Goal: Information Seeking & Learning: Find specific page/section

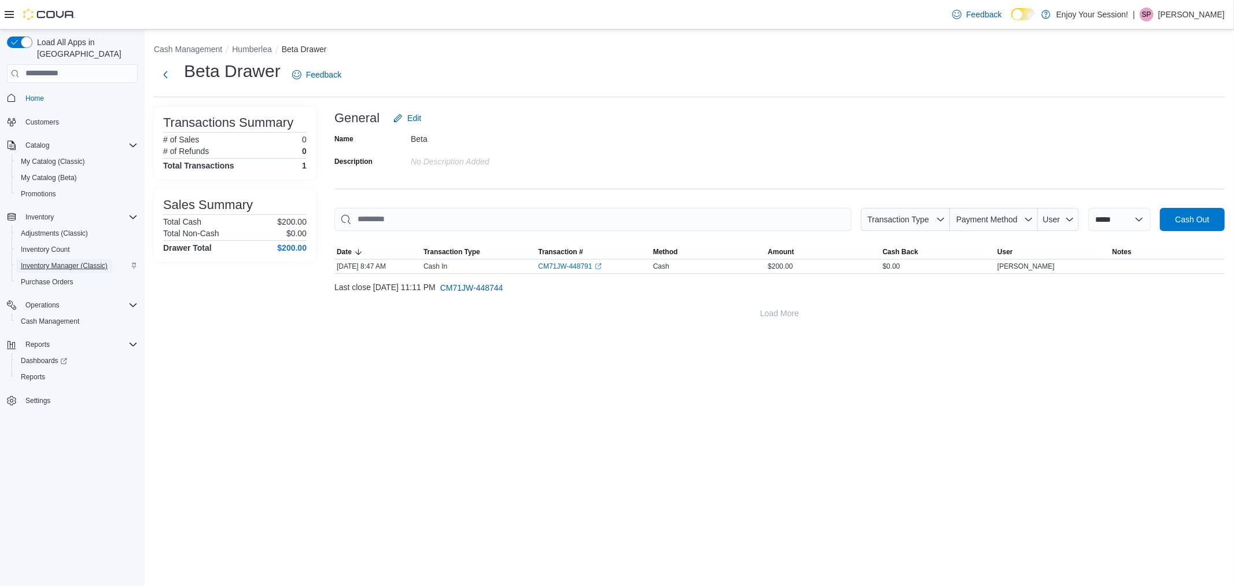
click at [68, 261] on span "Inventory Manager (Classic)" at bounding box center [64, 265] width 87 height 9
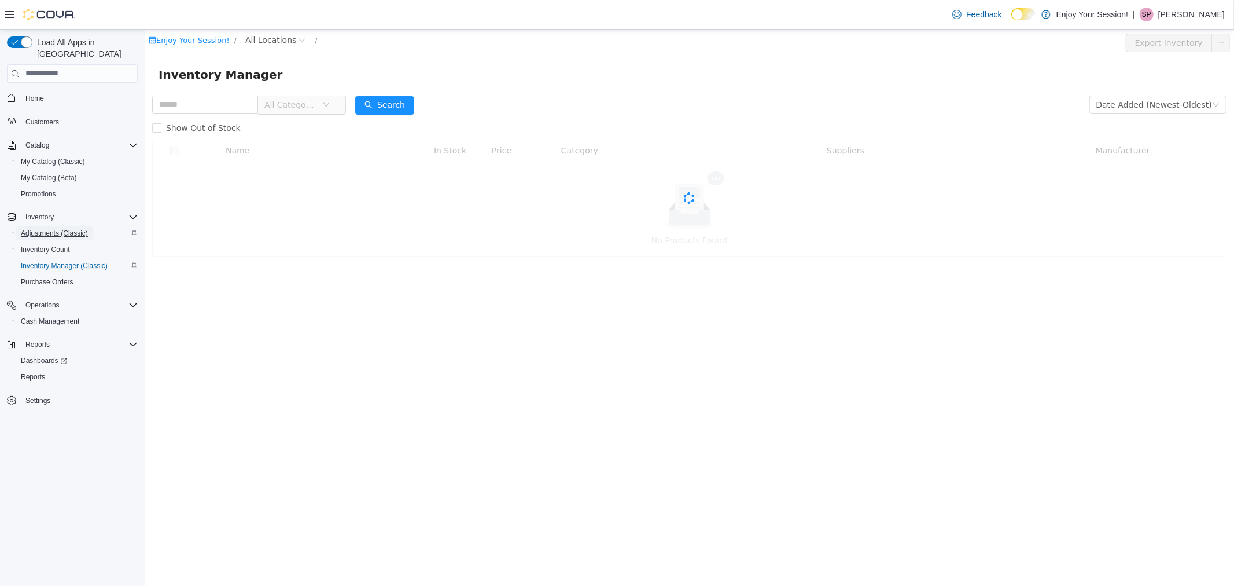
click at [59, 229] on span "Adjustments (Classic)" at bounding box center [54, 233] width 67 height 9
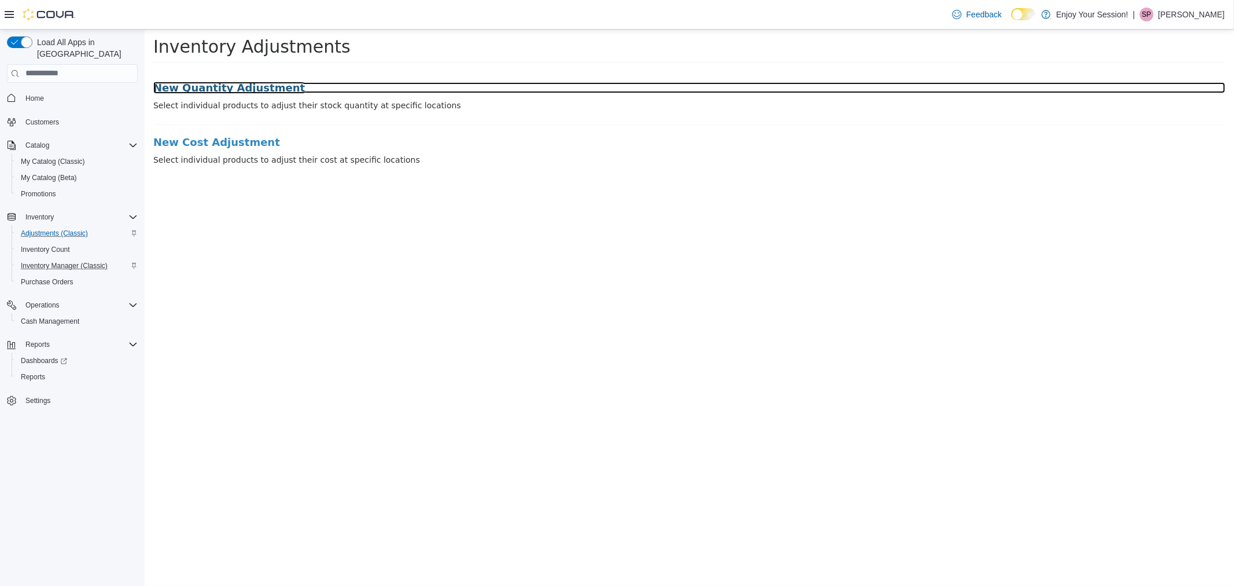
click at [258, 90] on h3 "New Quantity Adjustment" at bounding box center [689, 88] width 1072 height 12
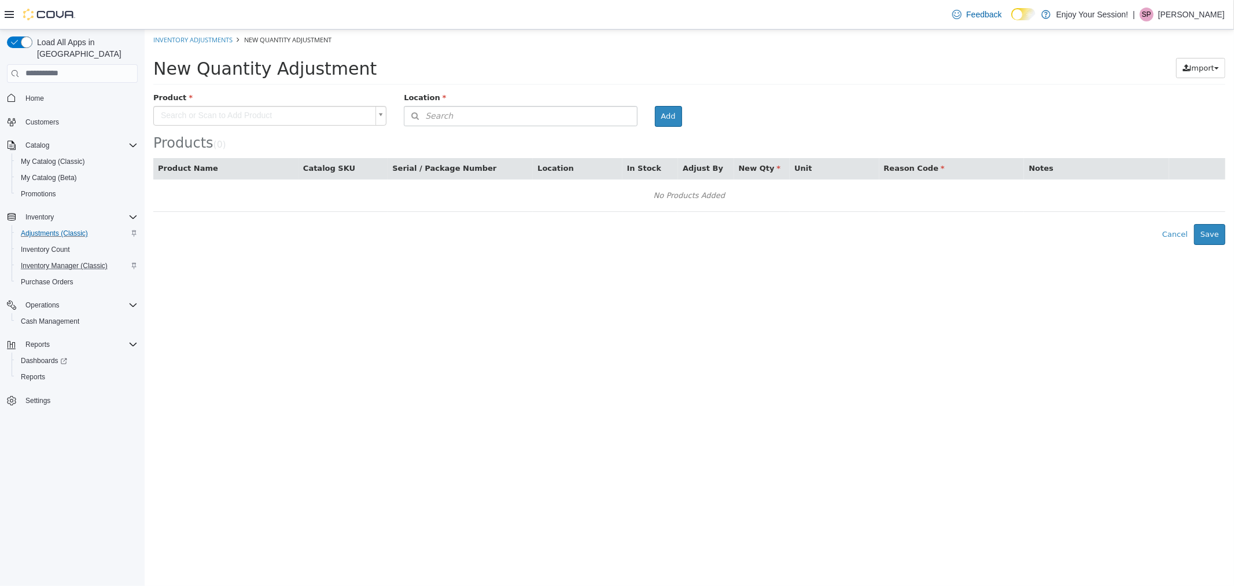
click at [273, 113] on body "× Inventory Adjustments New Quantity Adjustment New Quantity Adjustment Import …" at bounding box center [689, 136] width 1090 height 215
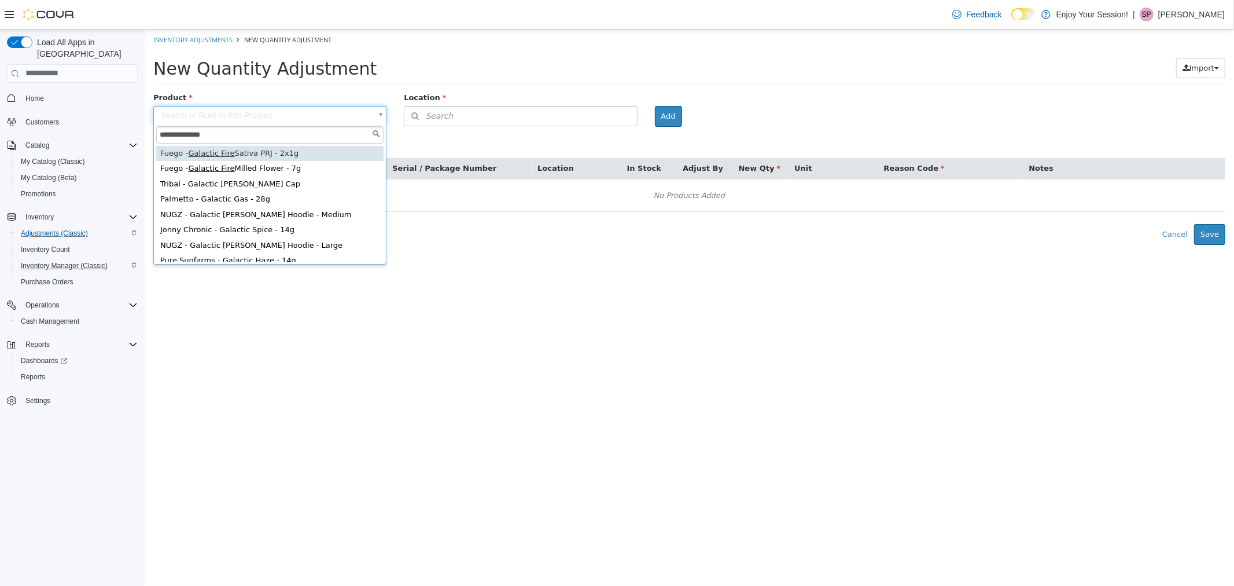
type input "**********"
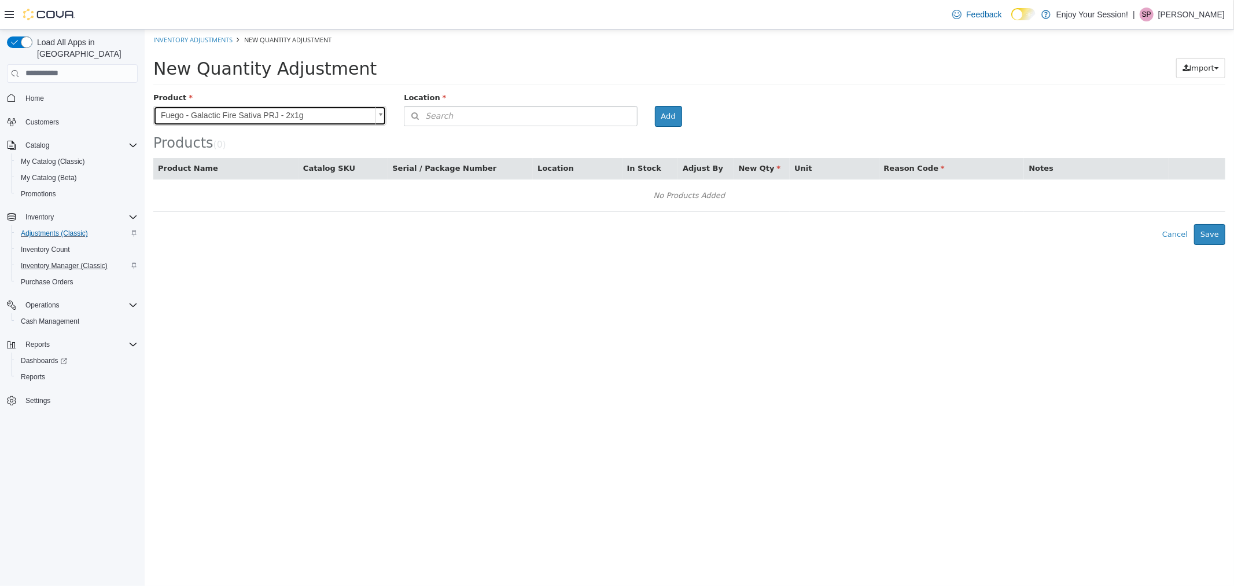
type input "**********"
click at [436, 117] on span "Search" at bounding box center [428, 115] width 49 height 12
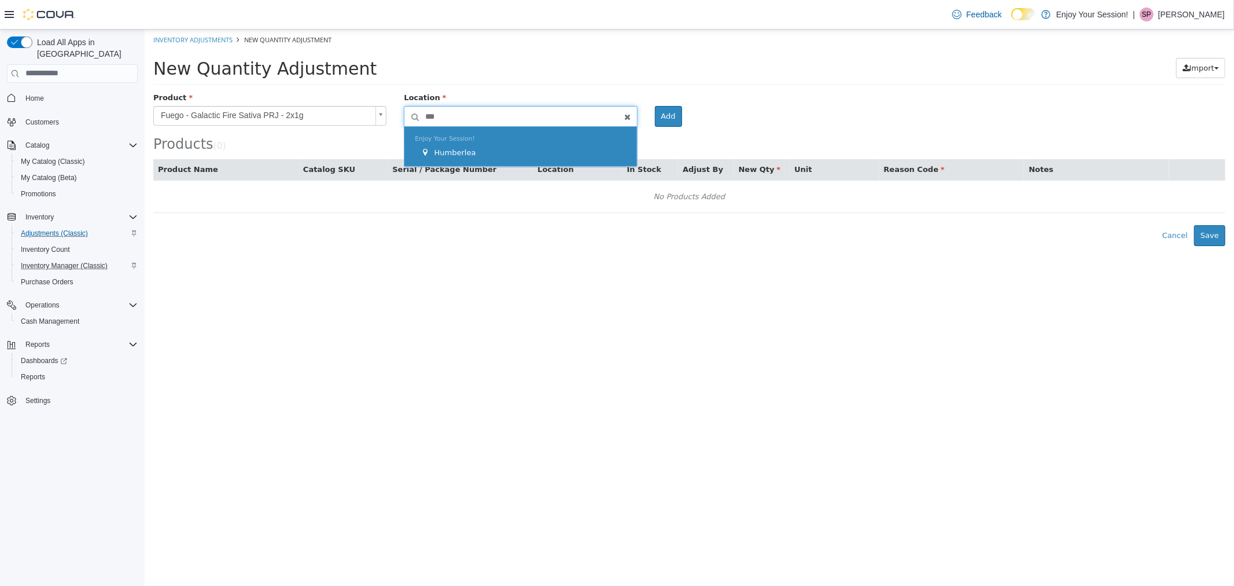
type input "***"
click at [479, 154] on div "Humberlea" at bounding box center [522, 152] width 205 height 12
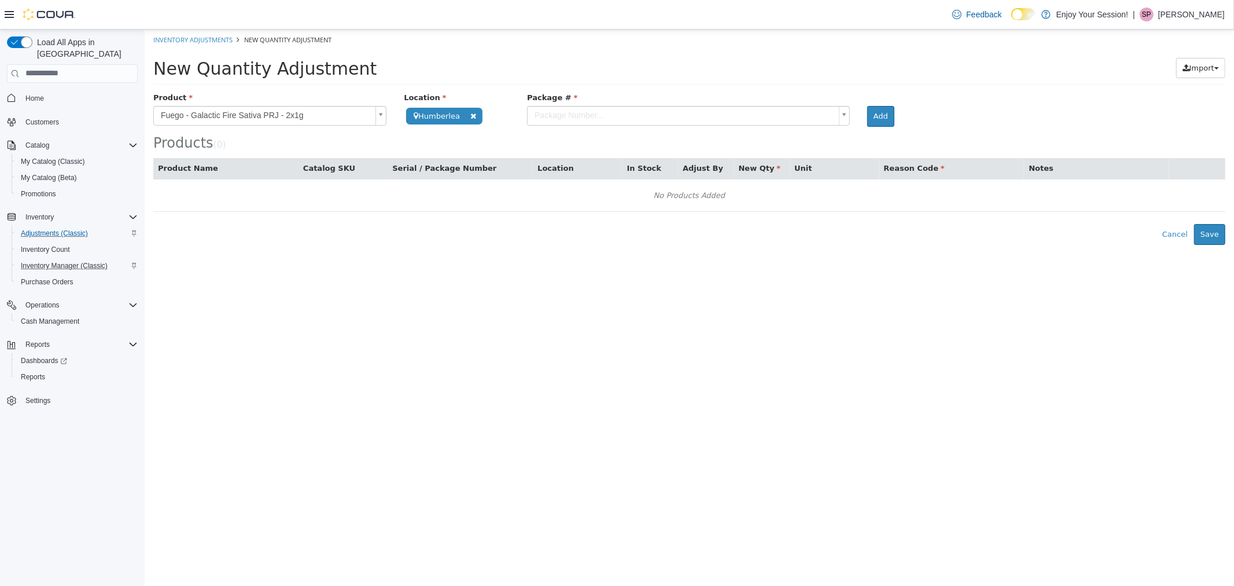
click at [660, 118] on body "**********" at bounding box center [689, 136] width 1090 height 215
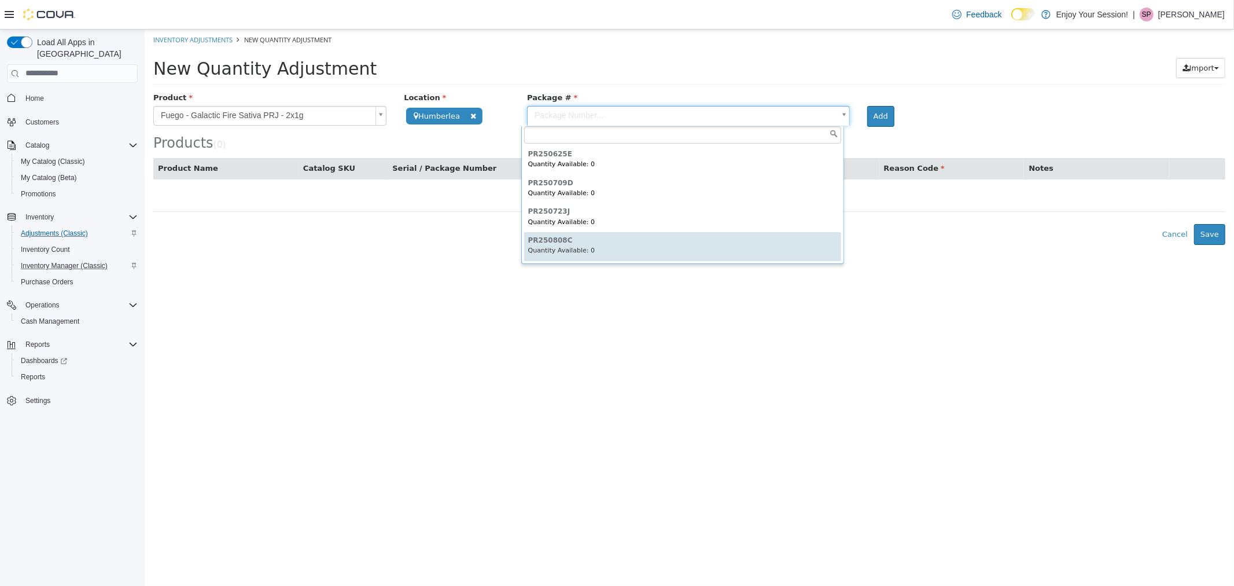
type input "*********"
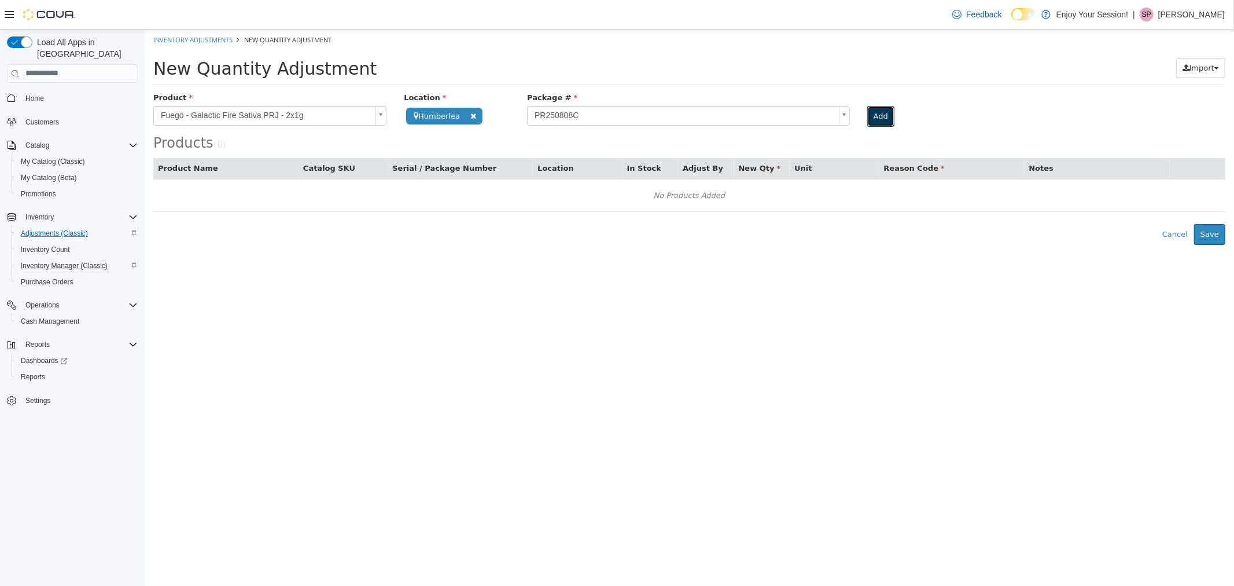
click at [877, 109] on button "Add" at bounding box center [880, 115] width 27 height 21
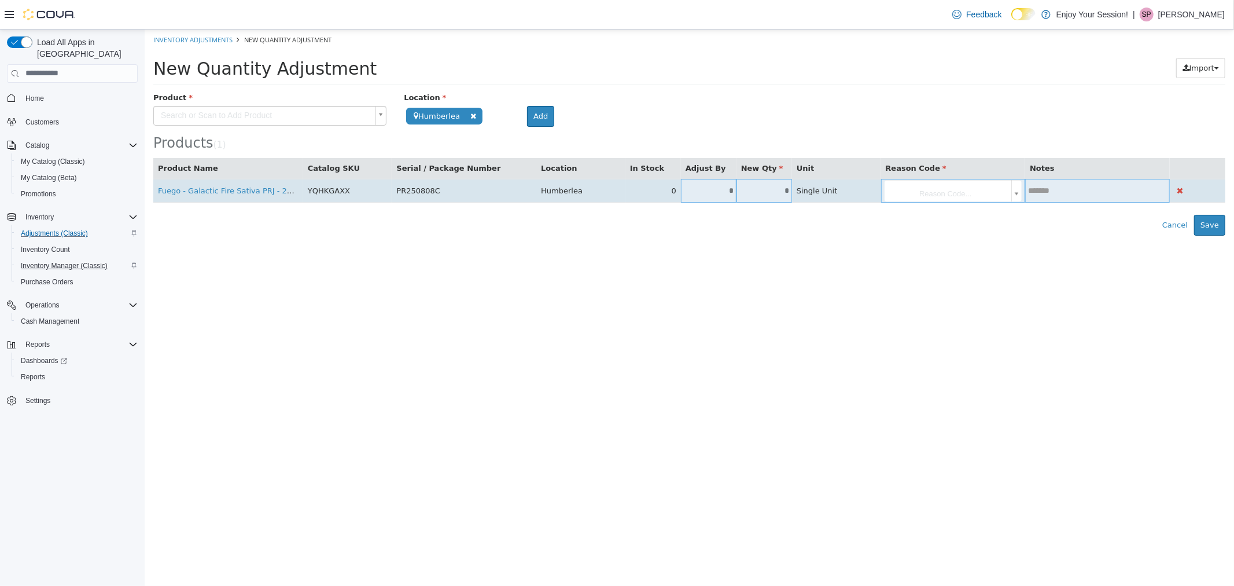
click at [727, 189] on input "*" at bounding box center [709, 190] width 56 height 9
type input "*"
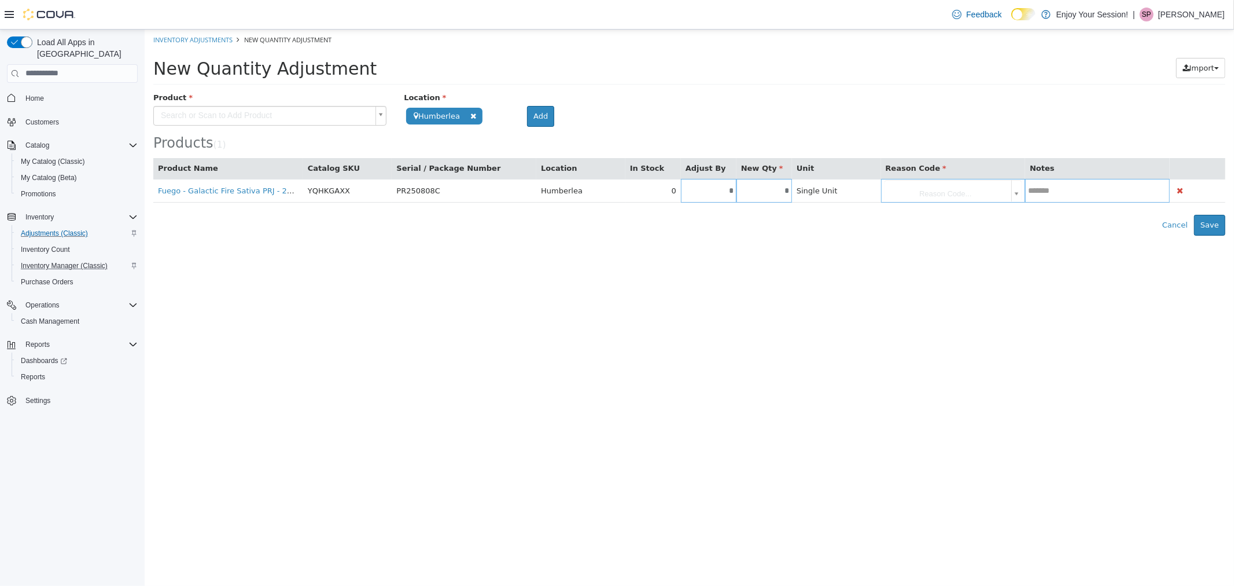
click at [986, 185] on body "**********" at bounding box center [689, 132] width 1090 height 206
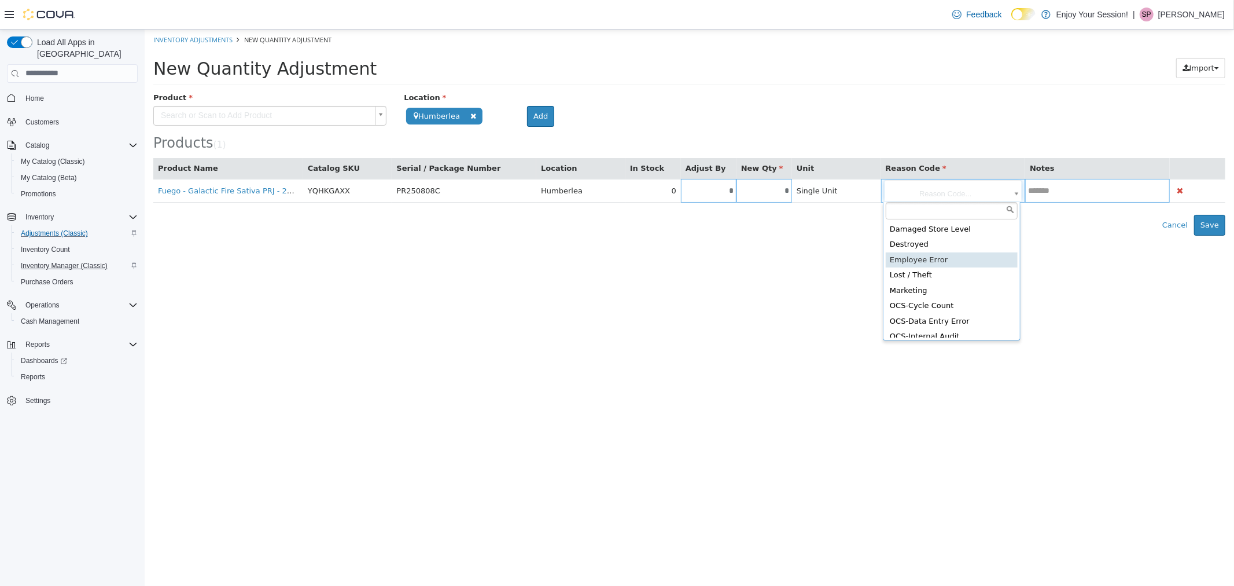
type input "**********"
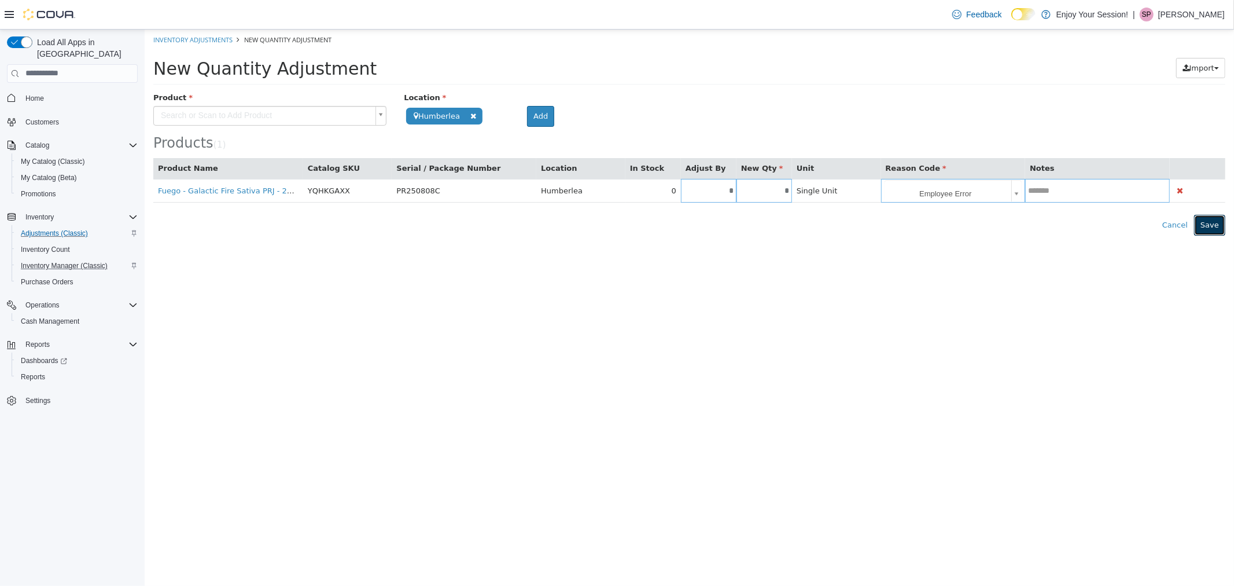
click at [1213, 230] on button "Save" at bounding box center [1209, 224] width 31 height 21
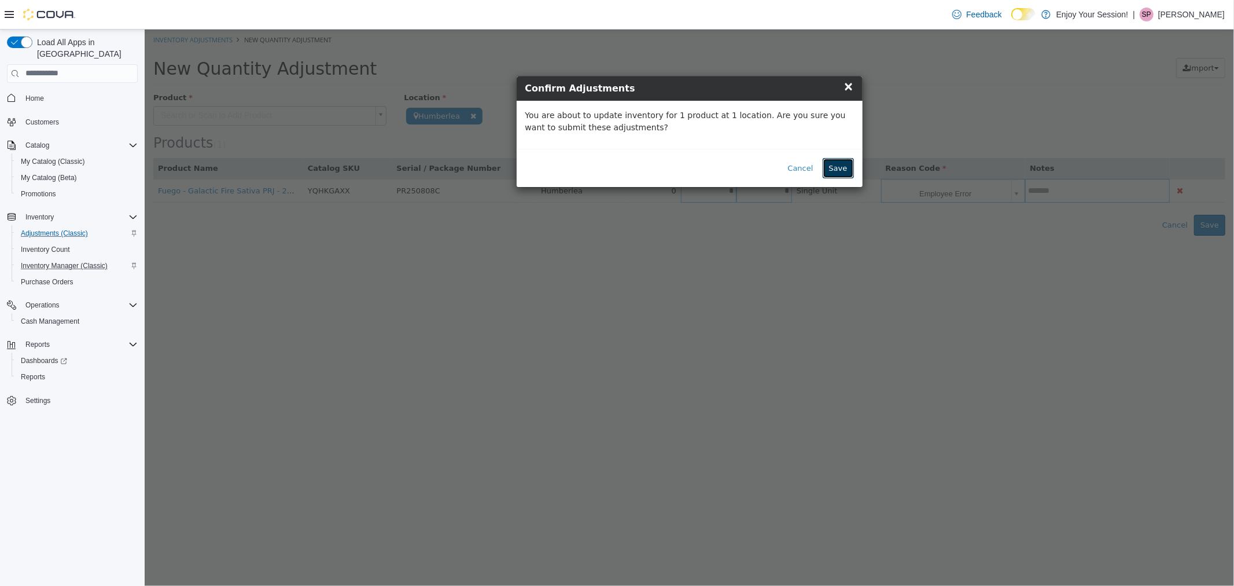
click at [837, 164] on button "Save" at bounding box center [837, 167] width 31 height 21
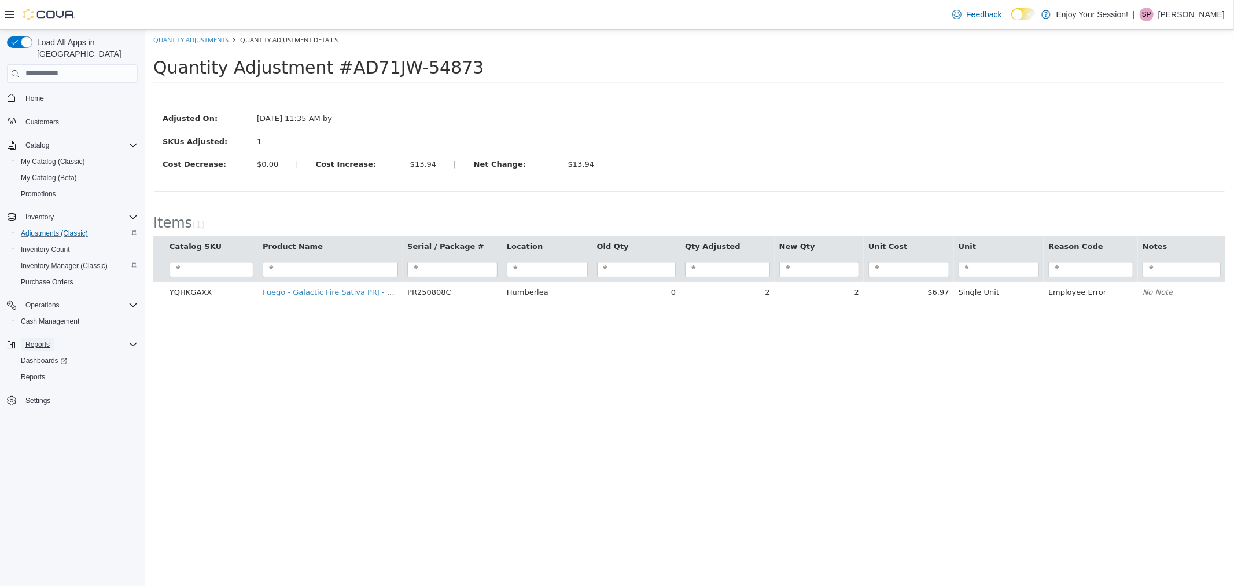
click at [45, 340] on span "Reports" at bounding box center [37, 344] width 24 height 9
click at [49, 337] on span "Reports" at bounding box center [37, 344] width 24 height 14
click at [43, 372] on span "Reports" at bounding box center [33, 376] width 24 height 9
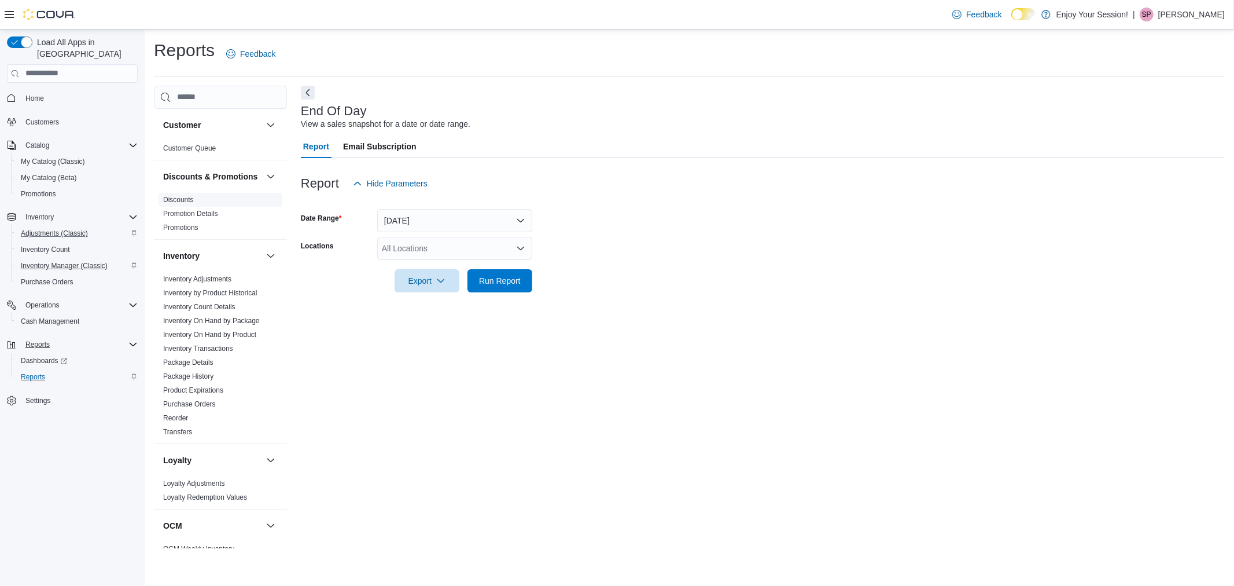
click at [181, 204] on link "Discounts" at bounding box center [178, 200] width 31 height 8
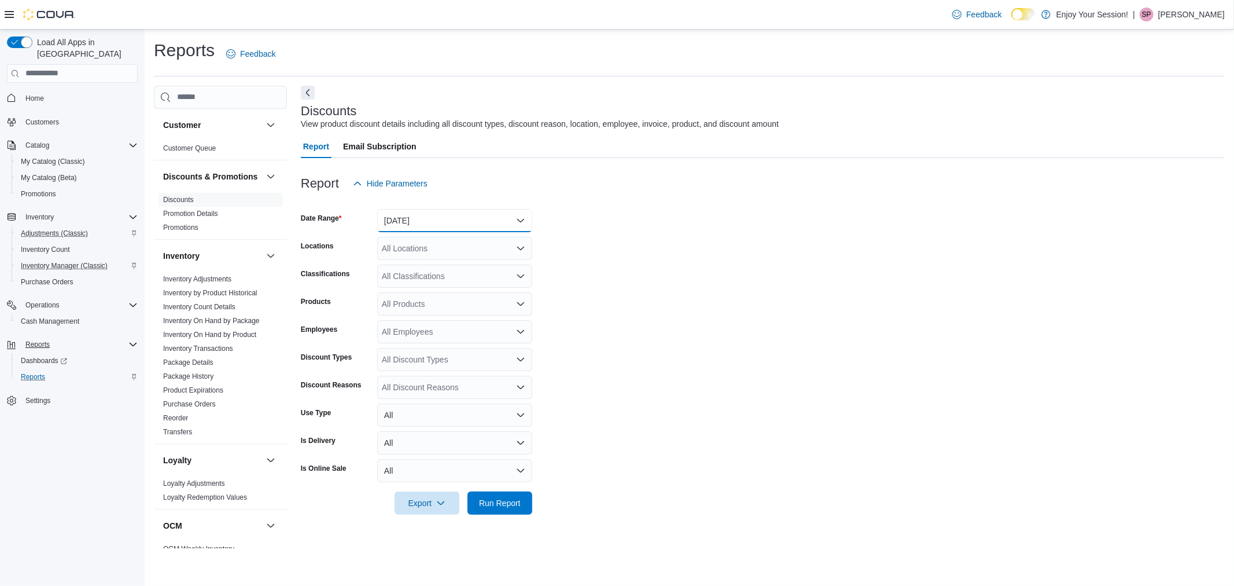
click at [414, 221] on button "Yesterday" at bounding box center [454, 220] width 155 height 23
click at [424, 241] on span "Custom Date" at bounding box center [462, 244] width 132 height 14
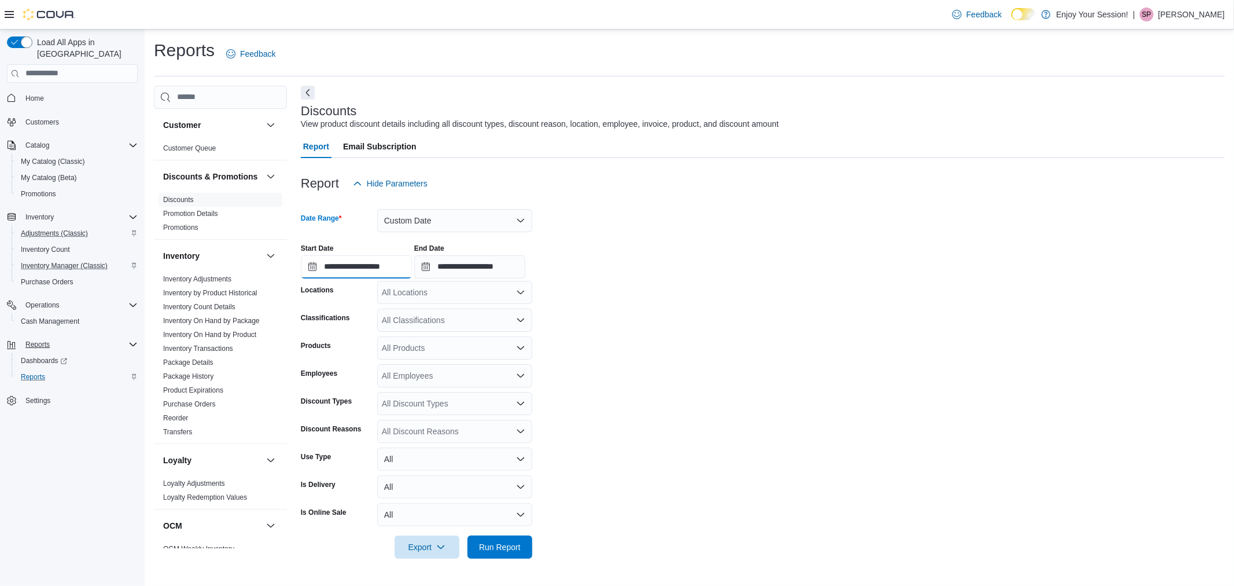
click at [376, 273] on input "**********" at bounding box center [356, 266] width 111 height 23
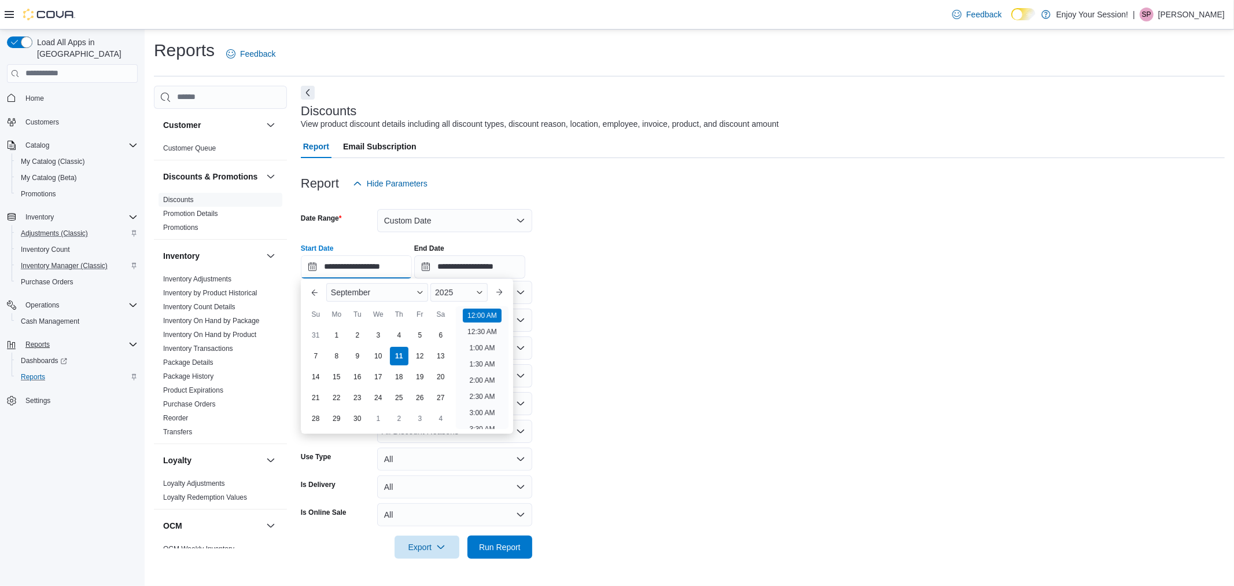
scroll to position [36, 0]
click at [317, 351] on div "7" at bounding box center [316, 356] width 20 height 20
type input "**********"
click at [472, 271] on input "**********" at bounding box center [469, 266] width 111 height 23
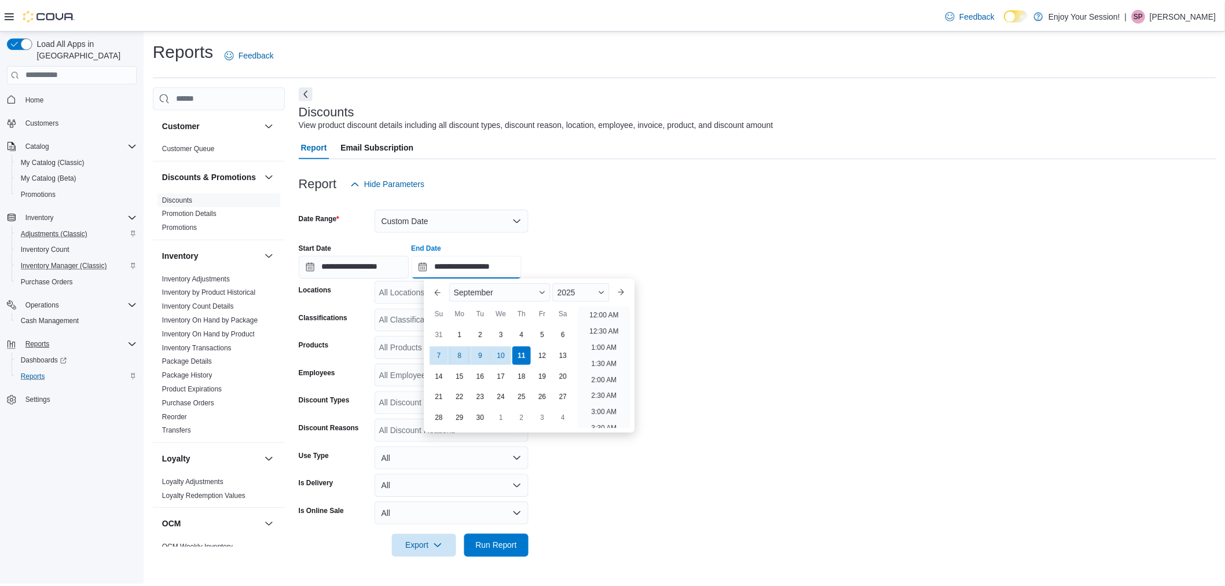
scroll to position [657, 0]
click at [438, 346] on div "7" at bounding box center [442, 356] width 20 height 20
type input "**********"
click at [942, 193] on div "Report Hide Parameters" at bounding box center [763, 183] width 924 height 23
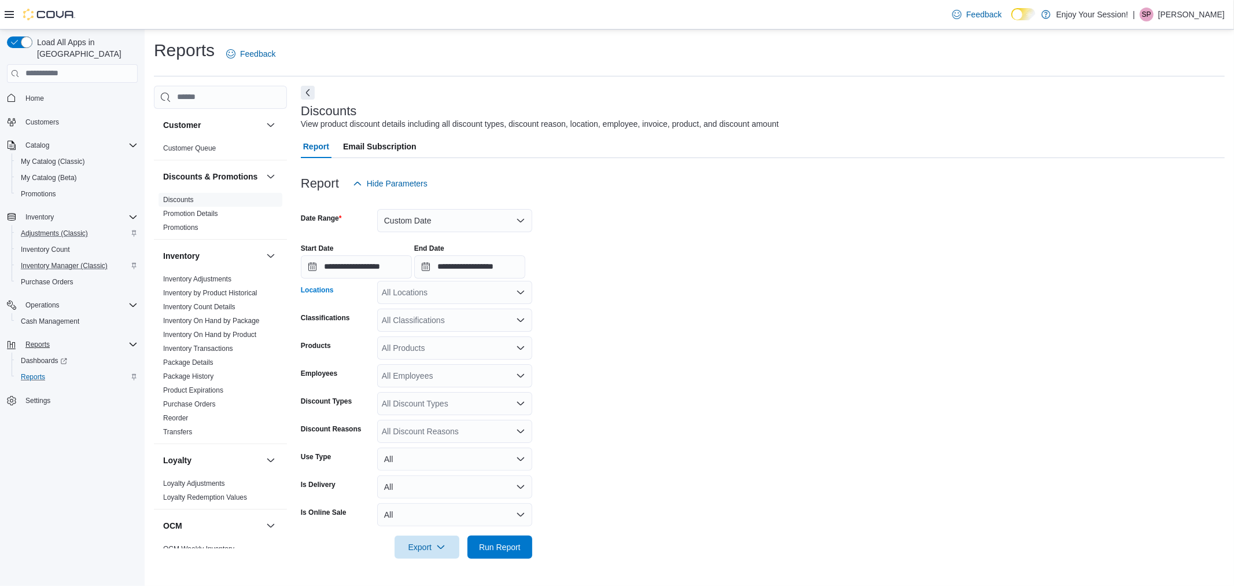
click at [455, 295] on div "All Locations" at bounding box center [454, 292] width 155 height 23
type input "***"
click at [473, 308] on div "Humberlea" at bounding box center [454, 312] width 141 height 12
click at [500, 541] on span "Run Report" at bounding box center [500, 547] width 42 height 12
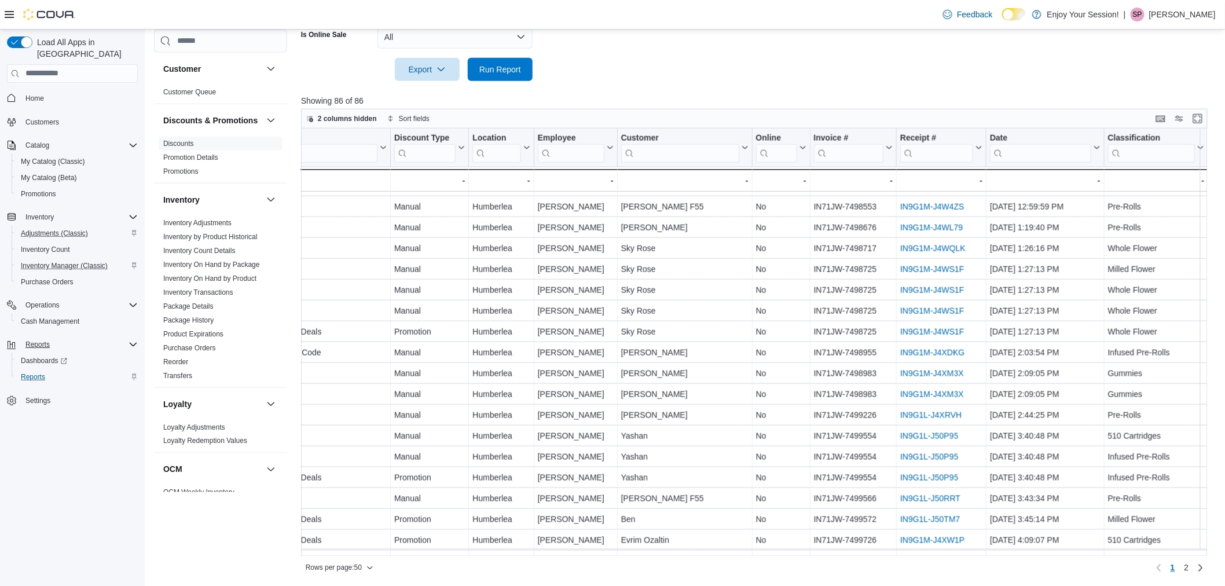
scroll to position [579, 0]
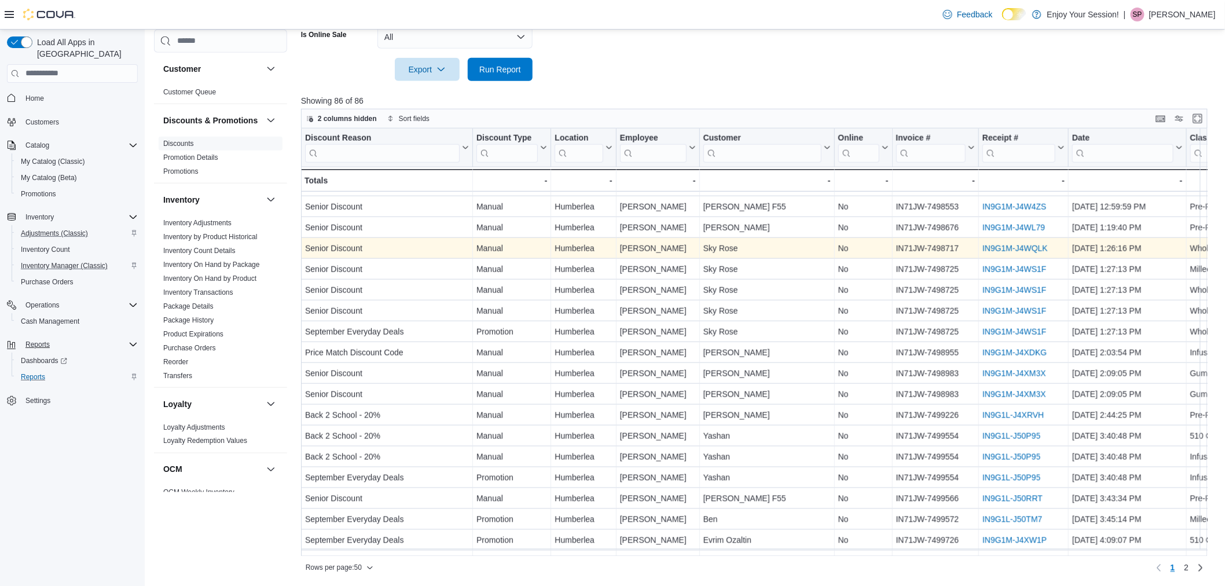
click at [1009, 248] on link "IN9G1M-J4WQLK" at bounding box center [1014, 248] width 65 height 9
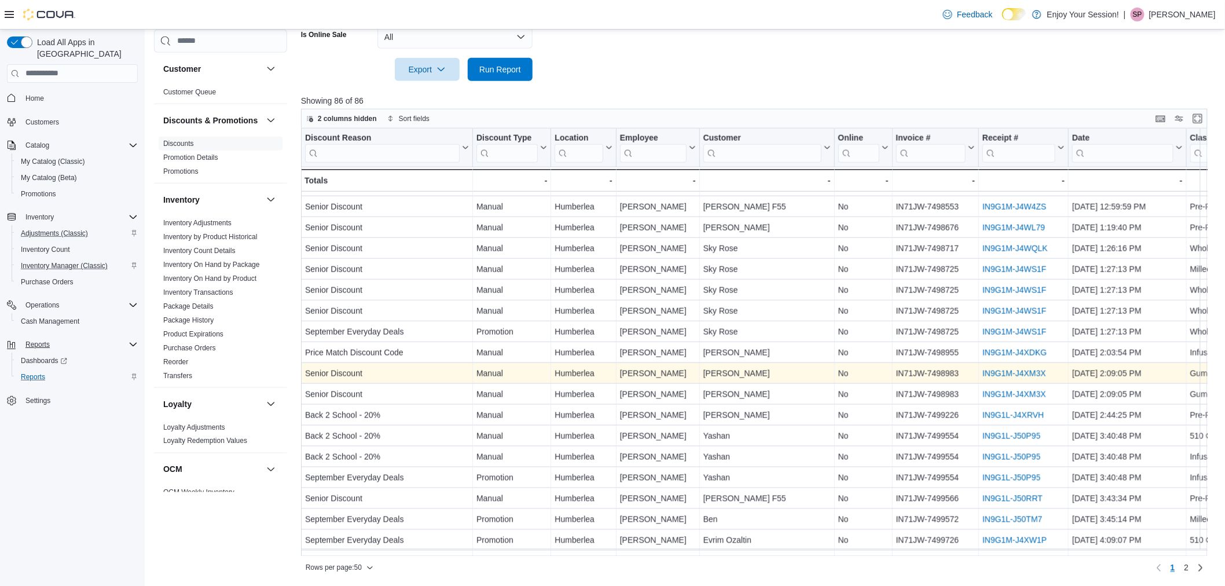
click at [1008, 370] on link "IN9G1M-J4XM3X" at bounding box center [1014, 373] width 64 height 9
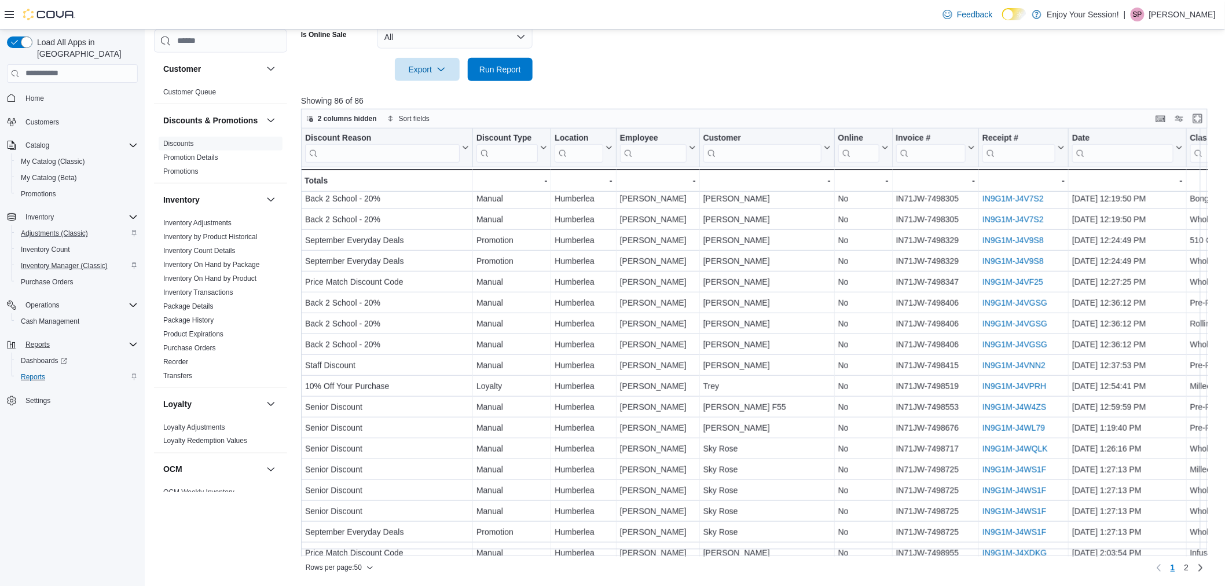
scroll to position [361, 0]
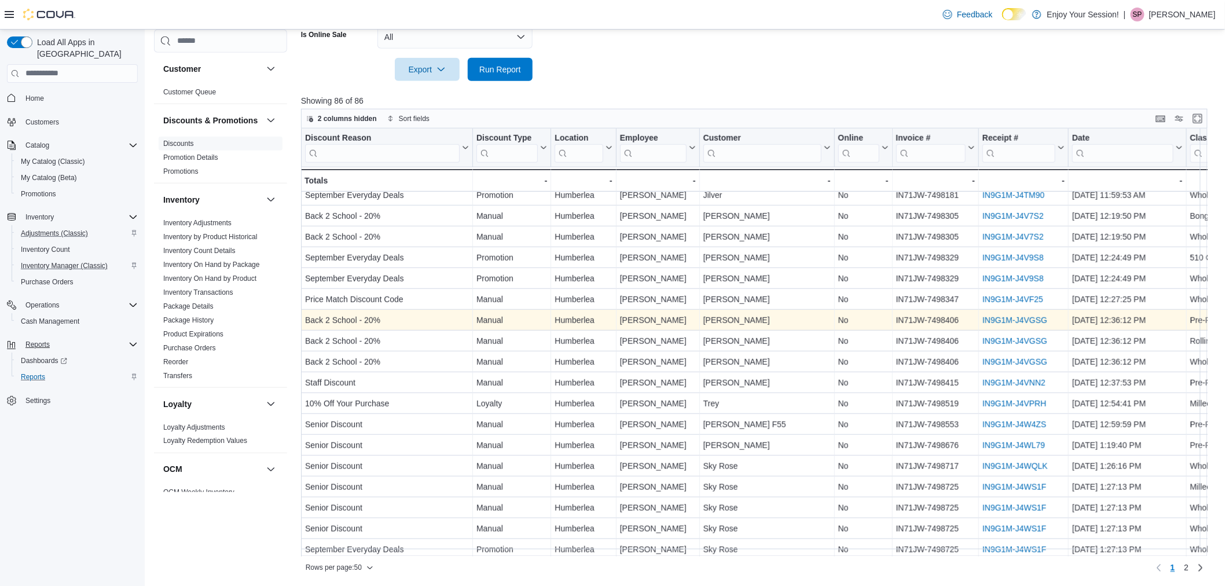
click at [1014, 319] on link "IN9G1M-J4VGSG" at bounding box center [1014, 319] width 65 height 9
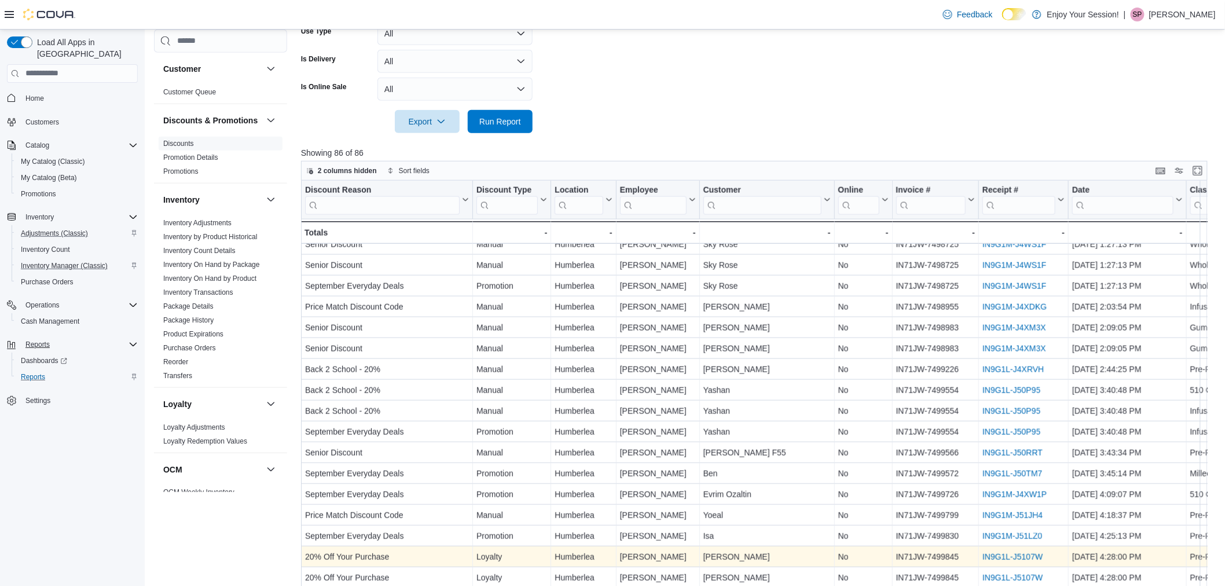
scroll to position [477, 0]
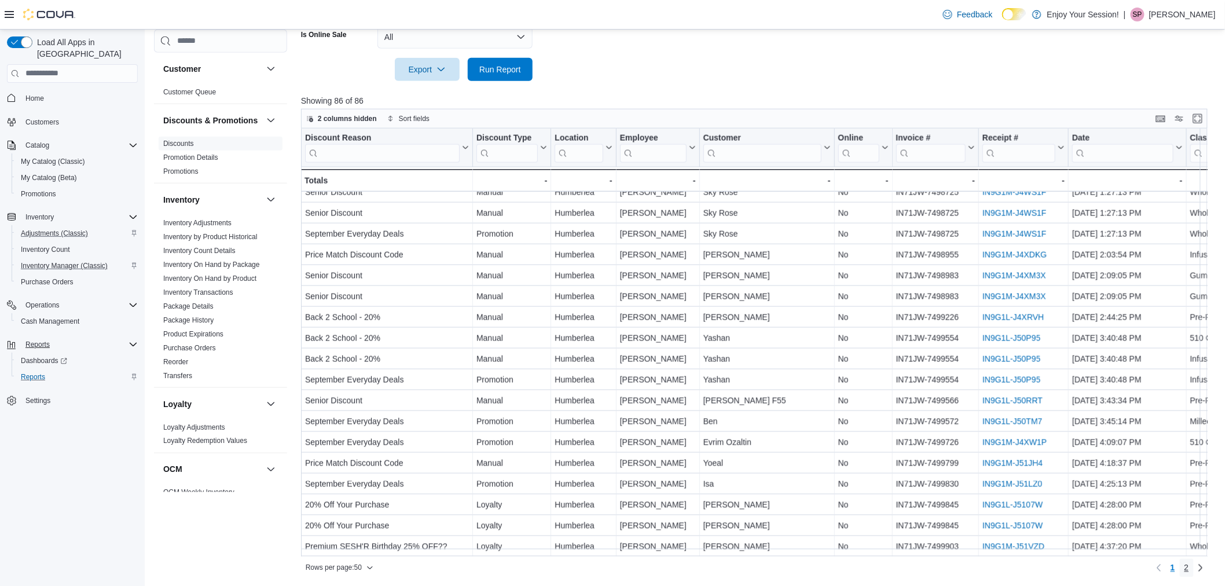
click at [1189, 568] on span "2" at bounding box center [1186, 568] width 5 height 12
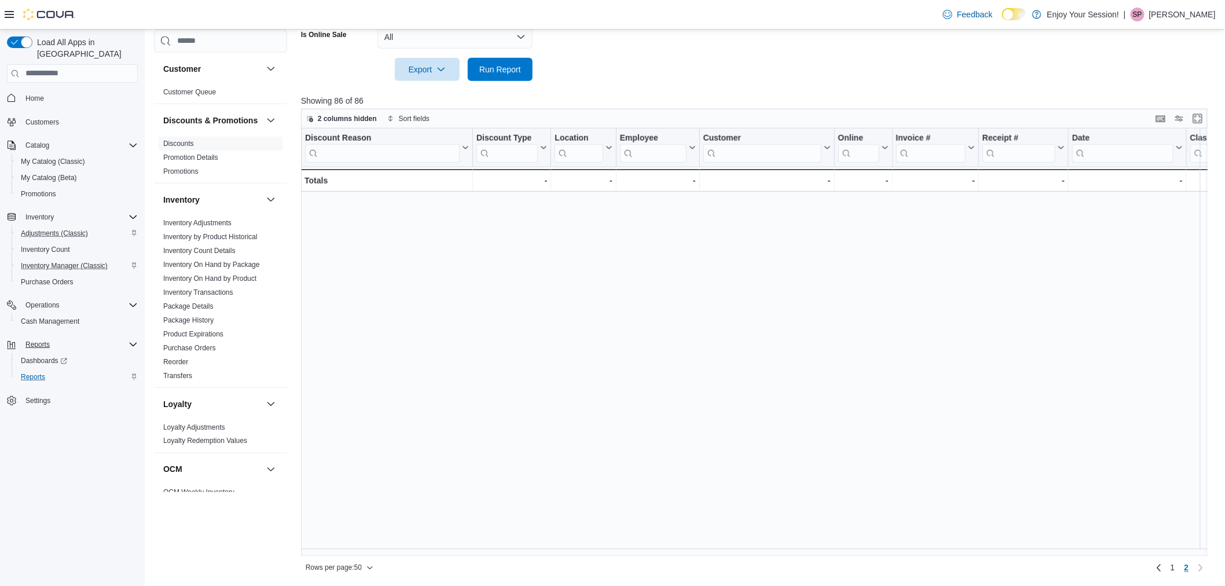
scroll to position [0, 0]
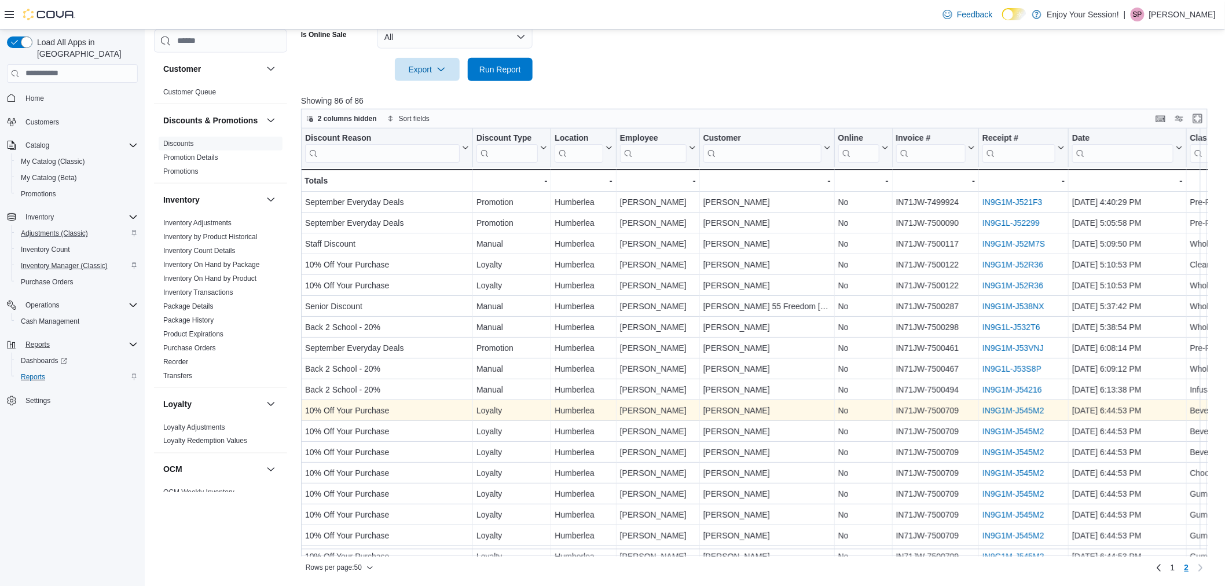
click at [1009, 409] on link "IN9G1M-J545M2" at bounding box center [1013, 410] width 62 height 9
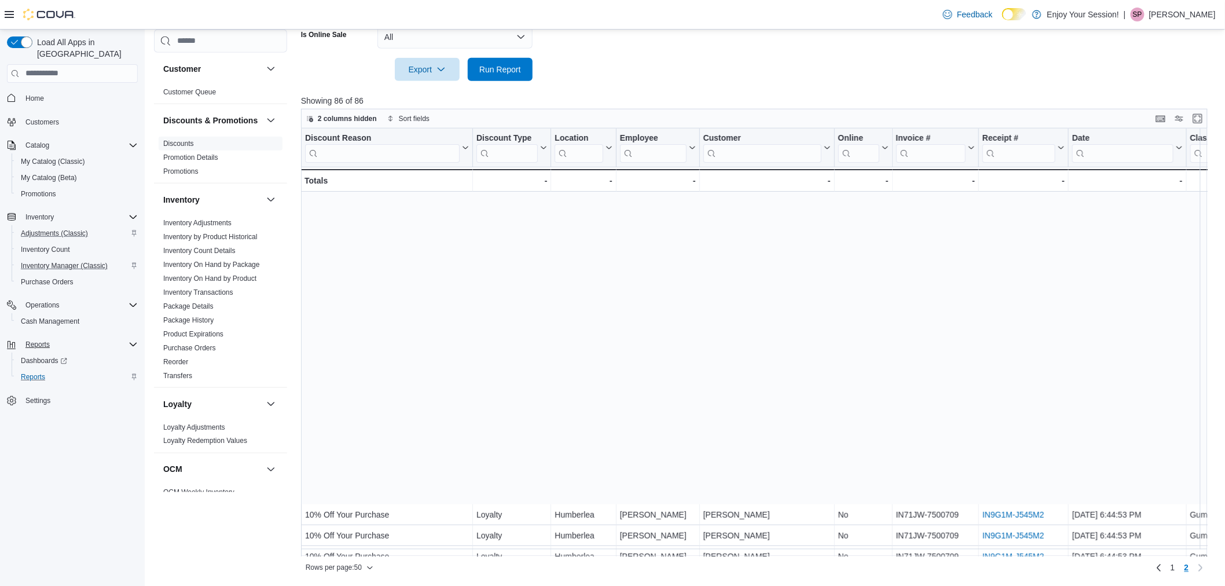
scroll to position [391, 0]
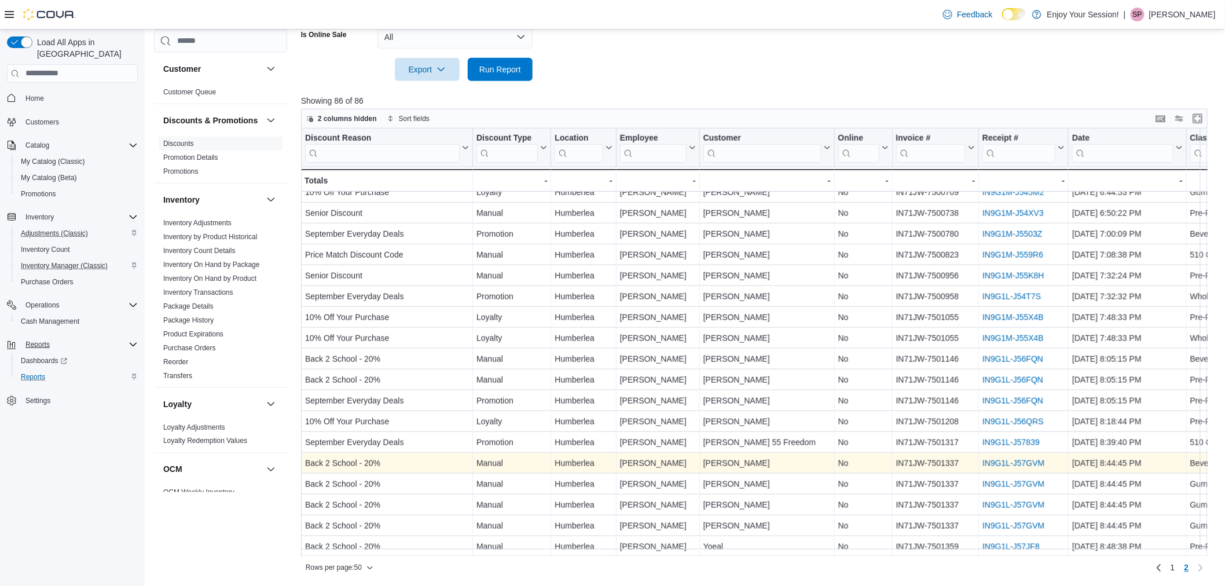
click at [1003, 458] on link "IN9G1L-J57GVM" at bounding box center [1013, 462] width 62 height 9
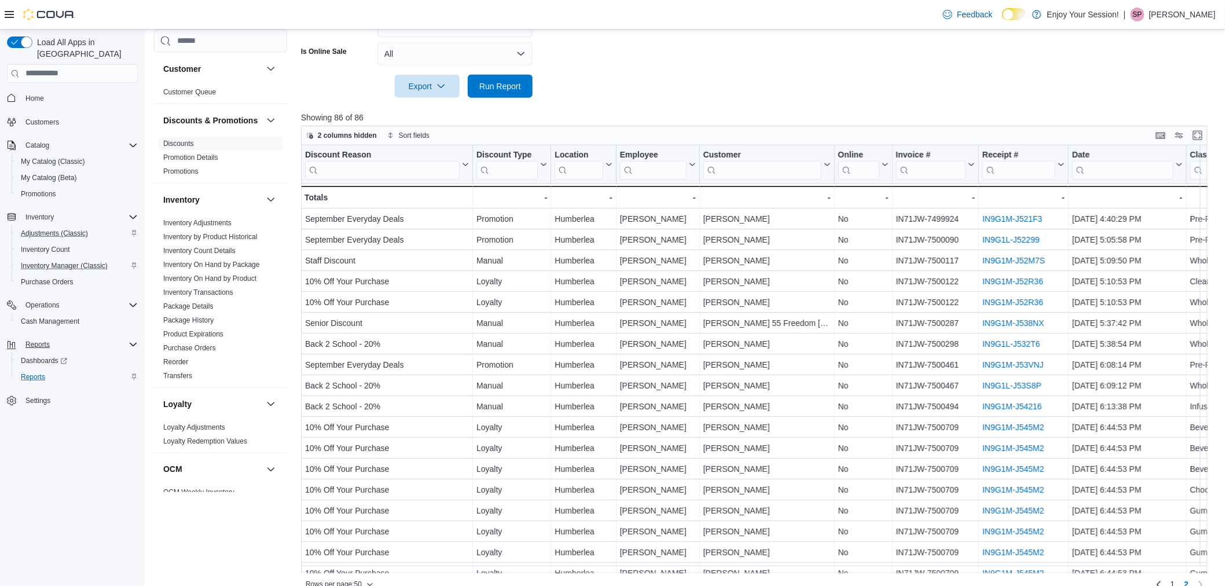
scroll to position [477, 0]
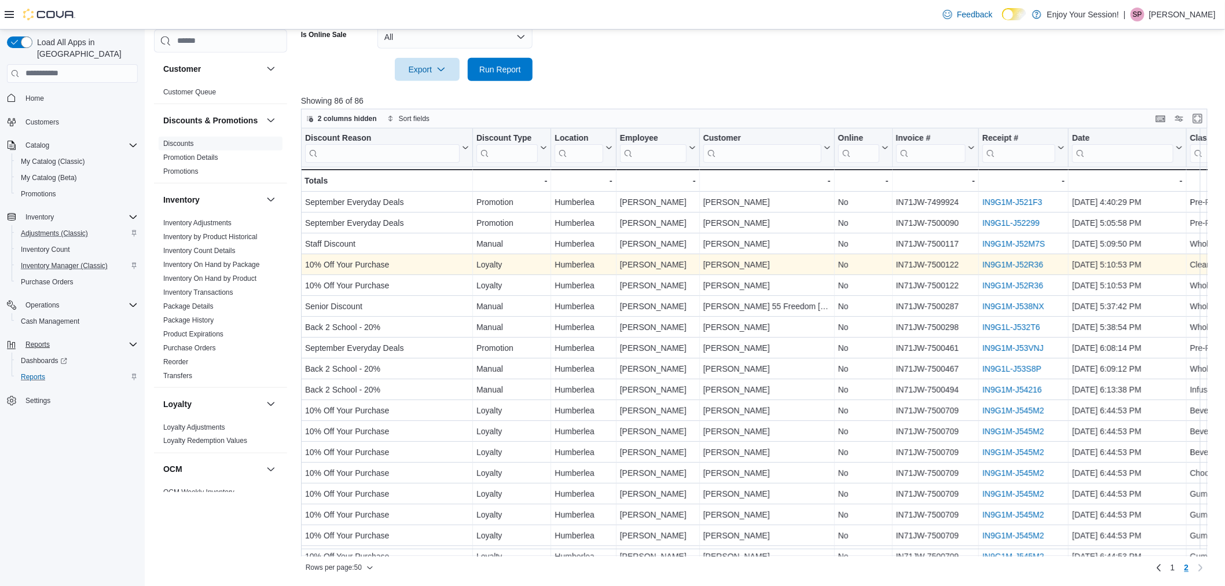
click at [1010, 261] on link "IN9G1M-J52R36" at bounding box center [1012, 264] width 61 height 9
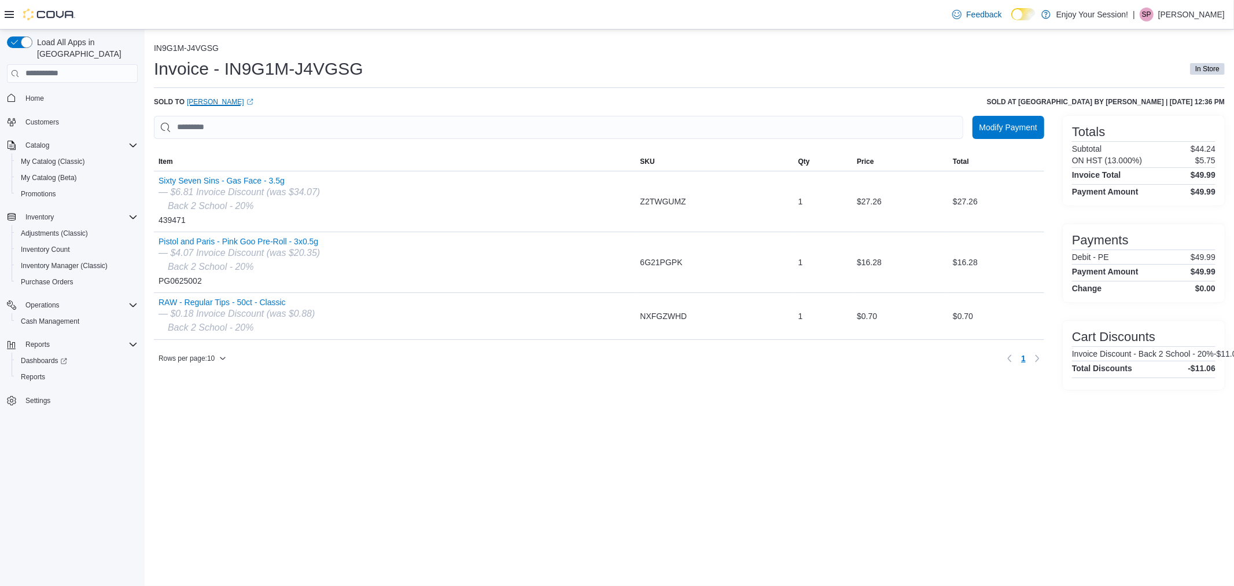
click at [194, 100] on link "Zina (opens in a new tab or window)" at bounding box center [220, 101] width 67 height 9
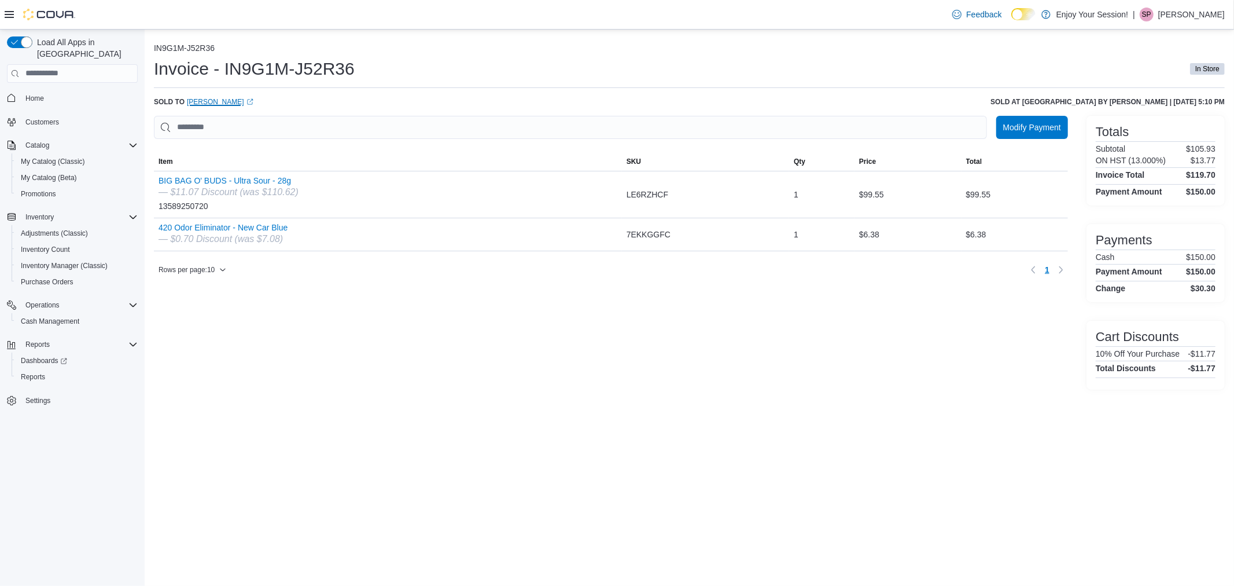
click at [201, 102] on link "Moses (opens in a new tab or window)" at bounding box center [220, 101] width 67 height 9
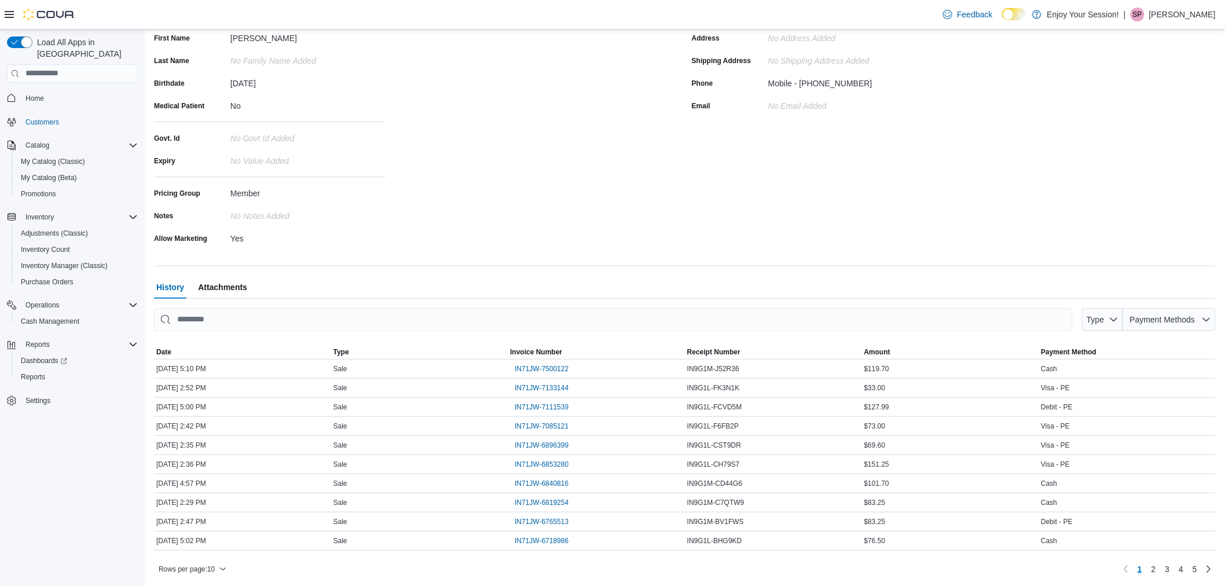
scroll to position [144, 0]
click at [529, 384] on span "IN71JW-7133144" at bounding box center [542, 386] width 54 height 9
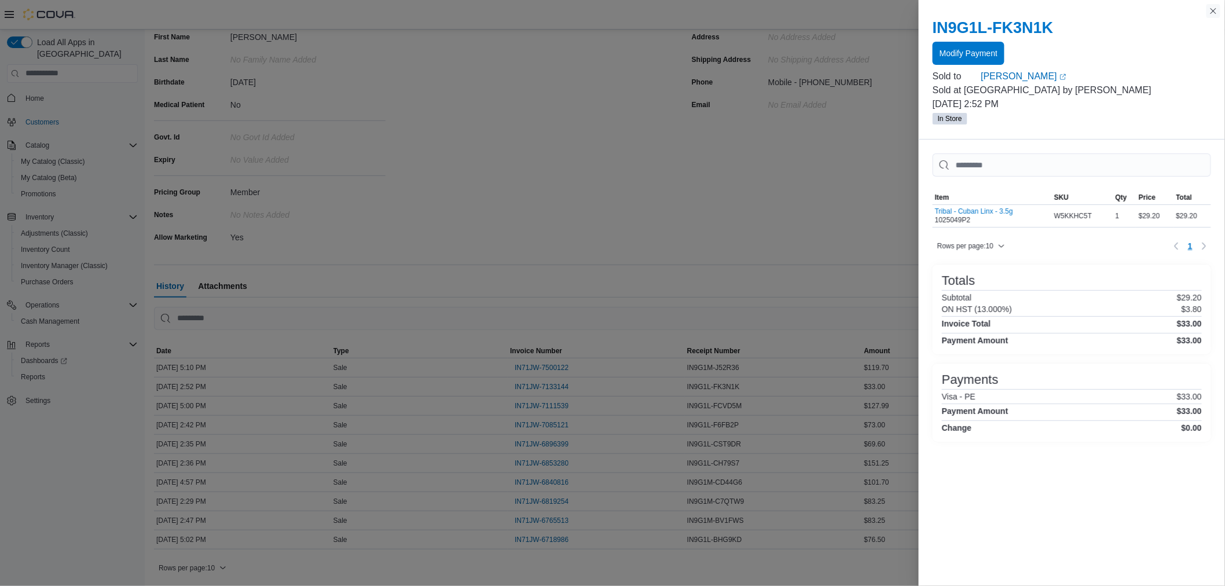
click at [1212, 8] on button "Close this dialog" at bounding box center [1213, 11] width 14 height 14
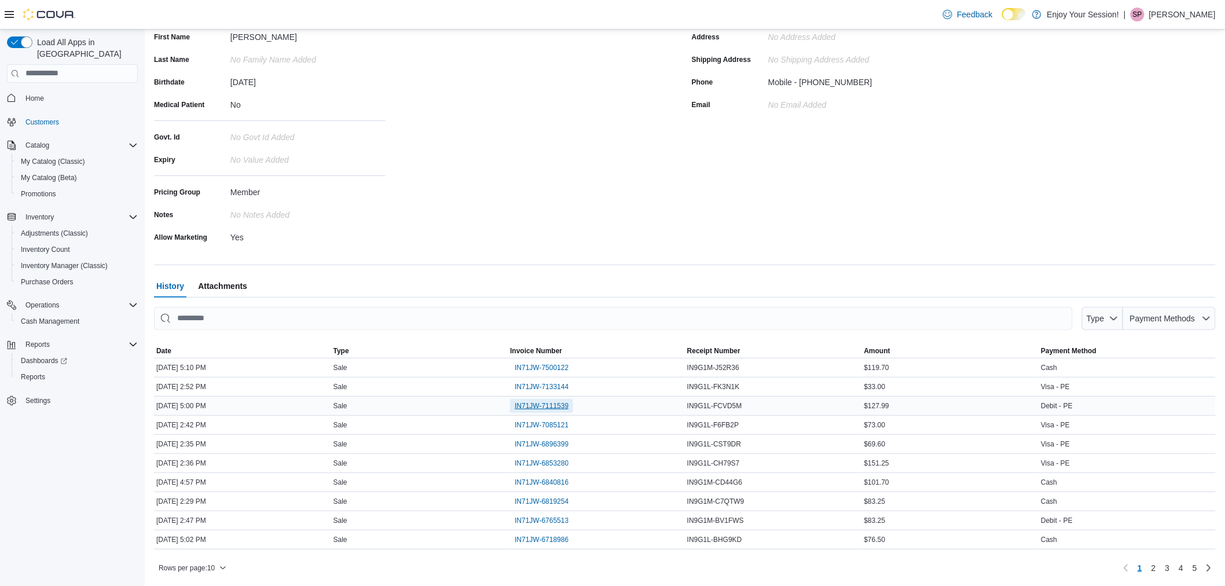
click at [562, 408] on span "IN71JW-7111539" at bounding box center [542, 405] width 54 height 9
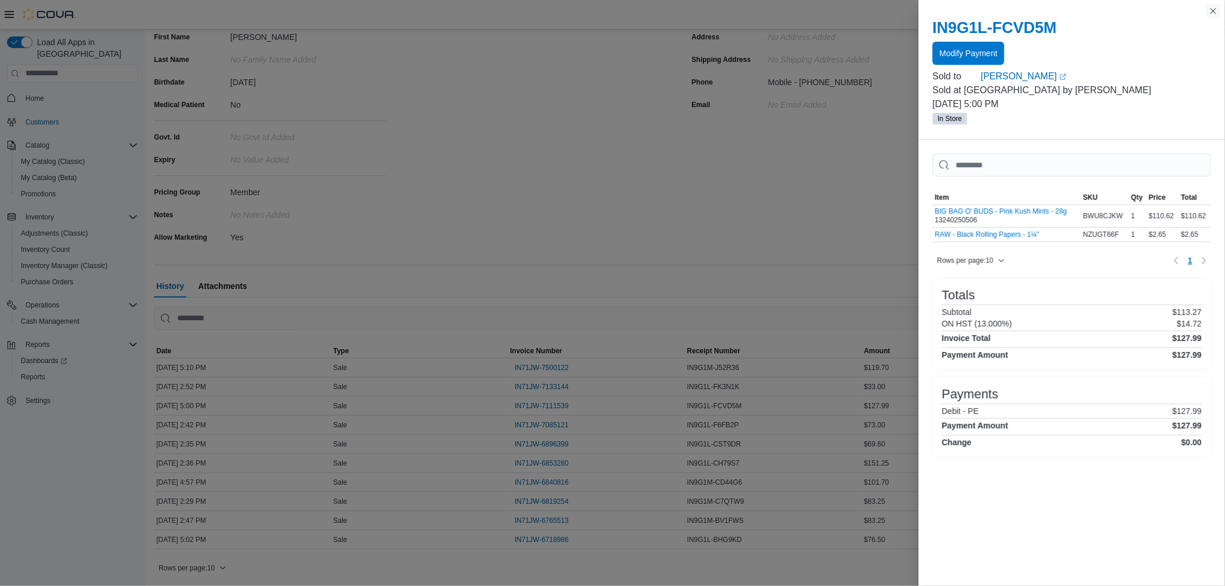
click at [1217, 8] on button "Close this dialog" at bounding box center [1213, 11] width 14 height 14
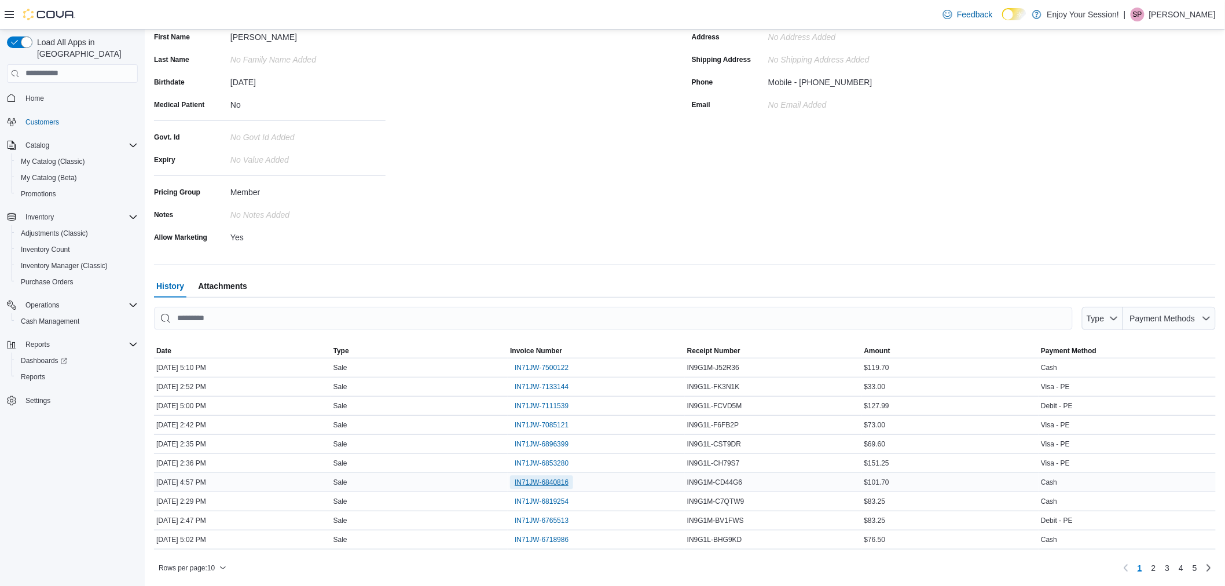
click at [537, 481] on span "IN71JW-6840816" at bounding box center [542, 481] width 54 height 9
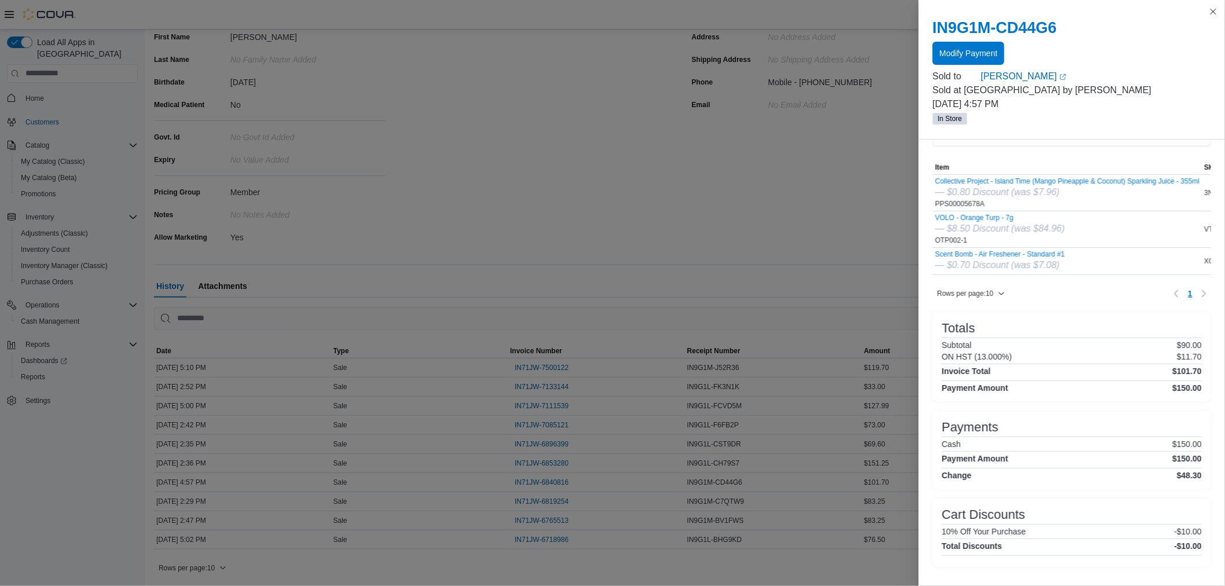
scroll to position [43, 0]
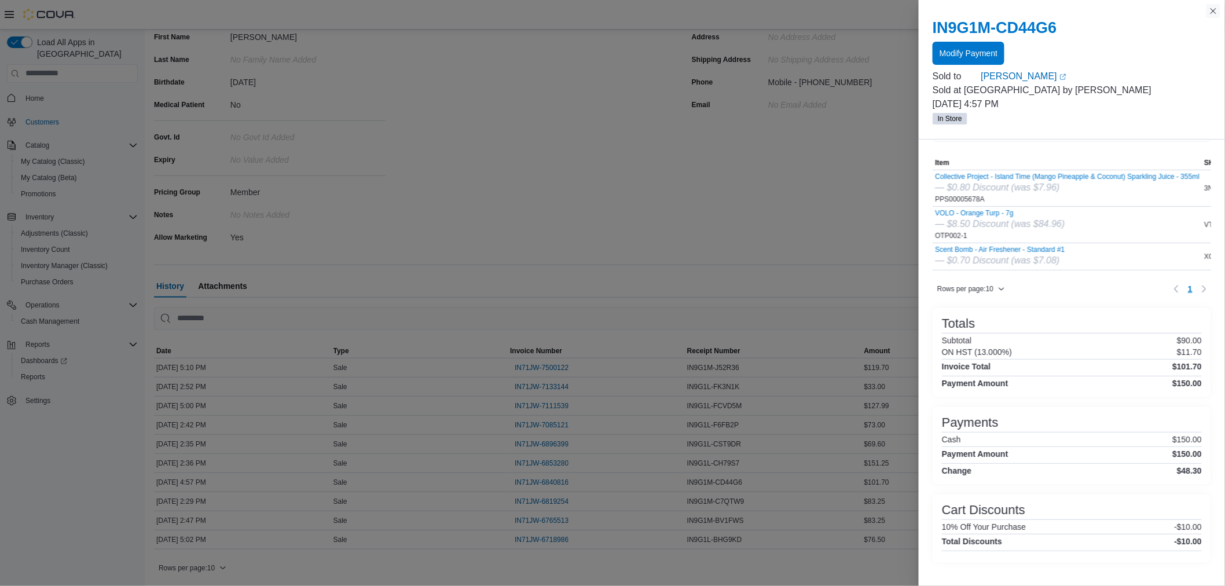
click at [1216, 12] on button "Close this dialog" at bounding box center [1213, 11] width 14 height 14
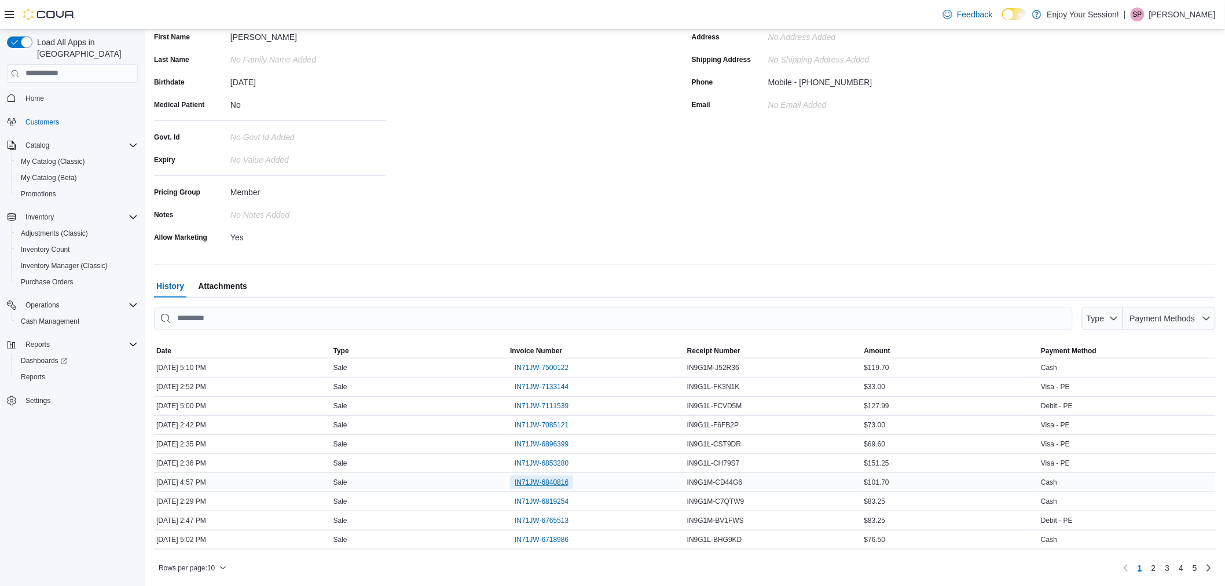
click at [532, 476] on span "IN71JW-6840816" at bounding box center [542, 482] width 54 height 14
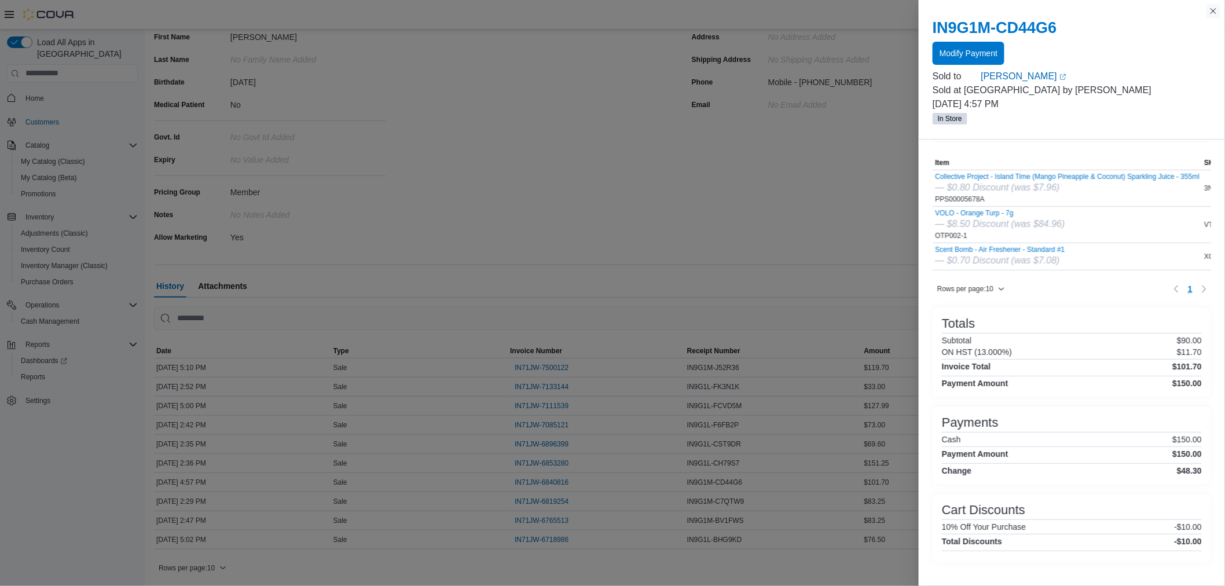
click at [1212, 10] on button "Close this dialog" at bounding box center [1213, 11] width 14 height 14
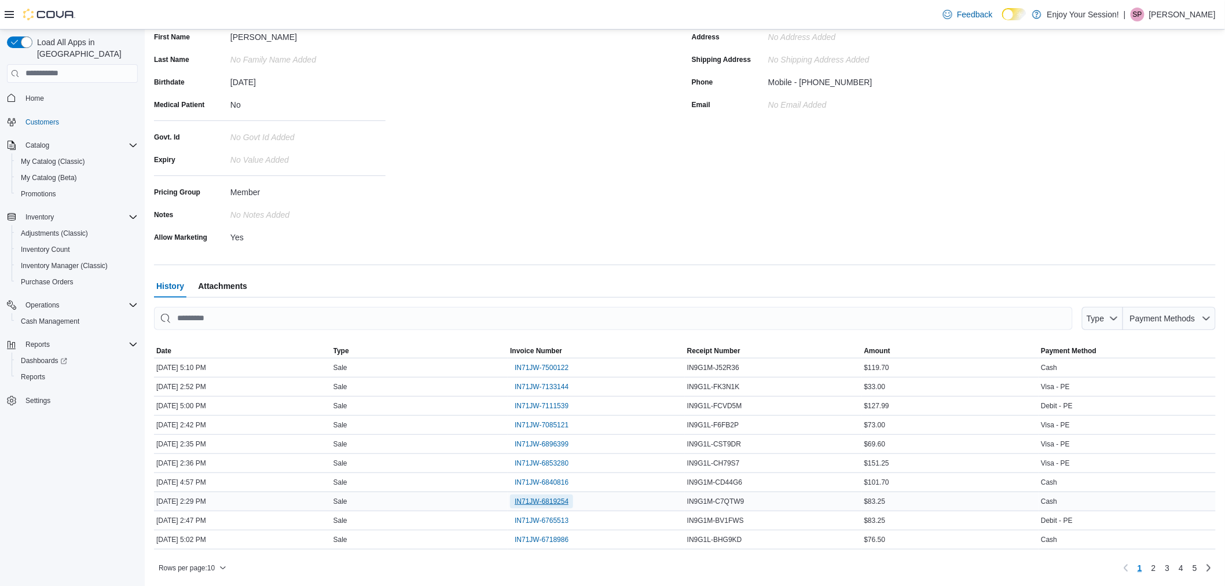
click at [519, 498] on span "IN71JW-6819254" at bounding box center [542, 501] width 54 height 9
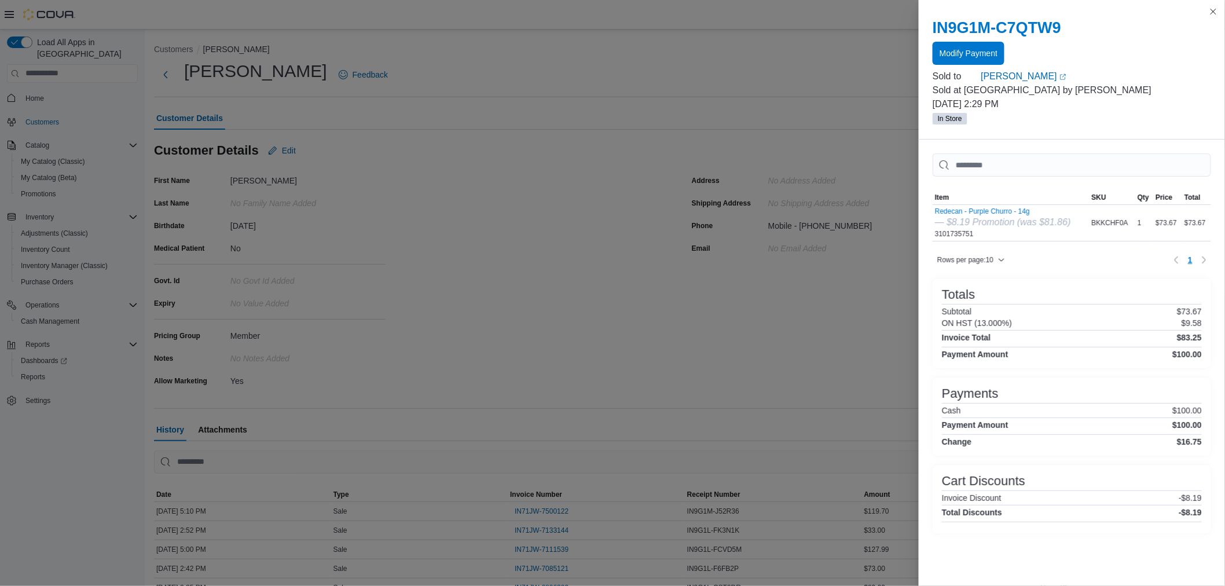
scroll to position [144, 0]
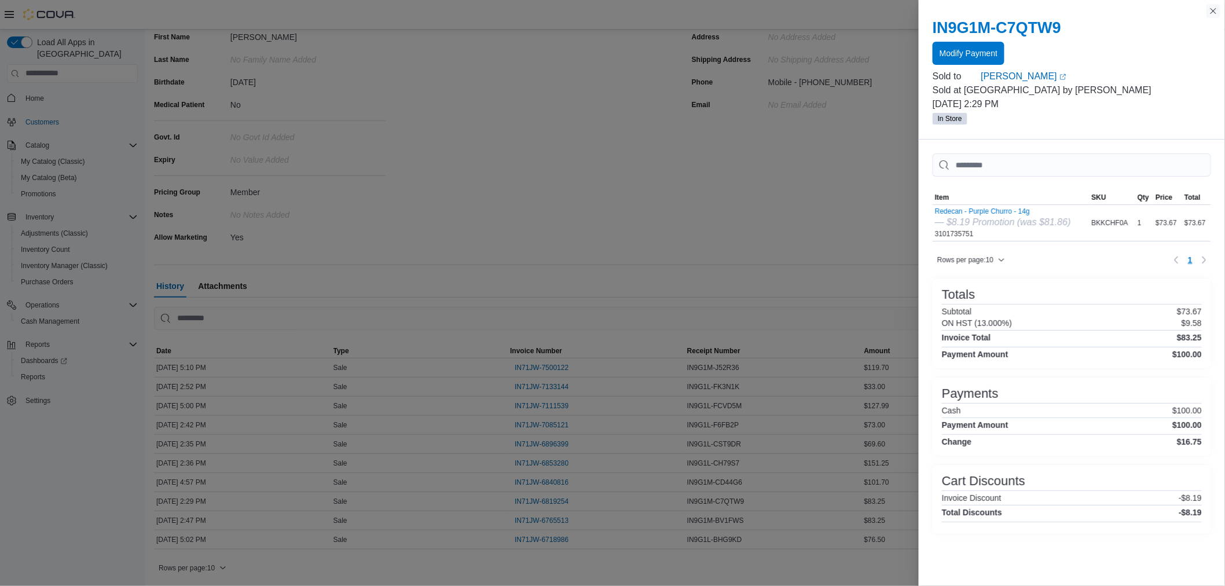
click at [1211, 12] on button "Close this dialog" at bounding box center [1213, 11] width 14 height 14
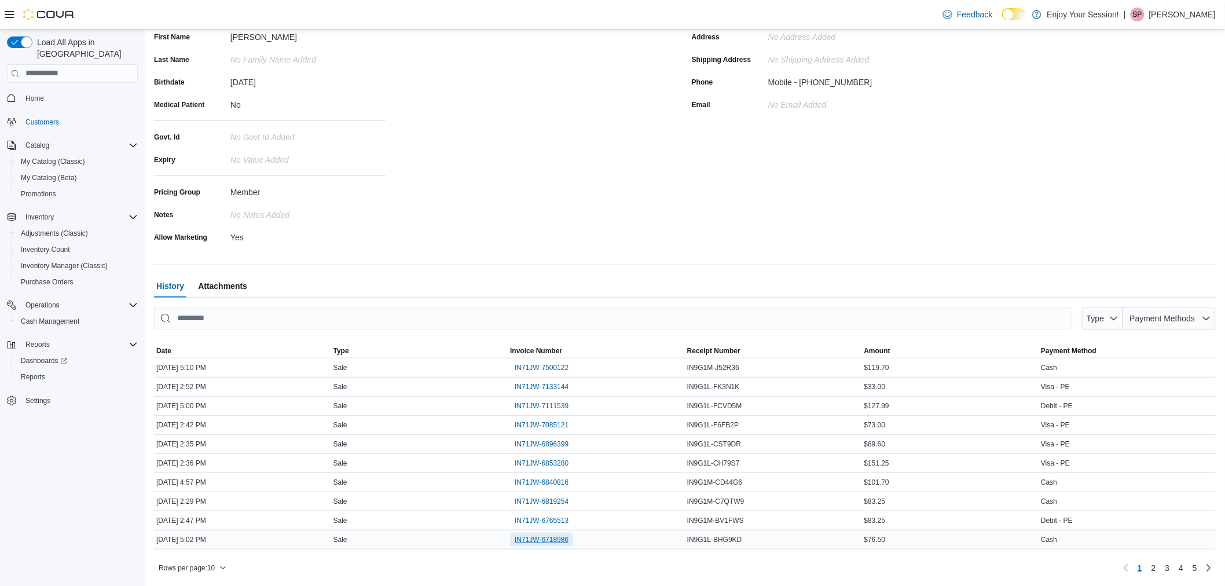
click at [524, 537] on span "IN71JW-6718986" at bounding box center [542, 539] width 54 height 9
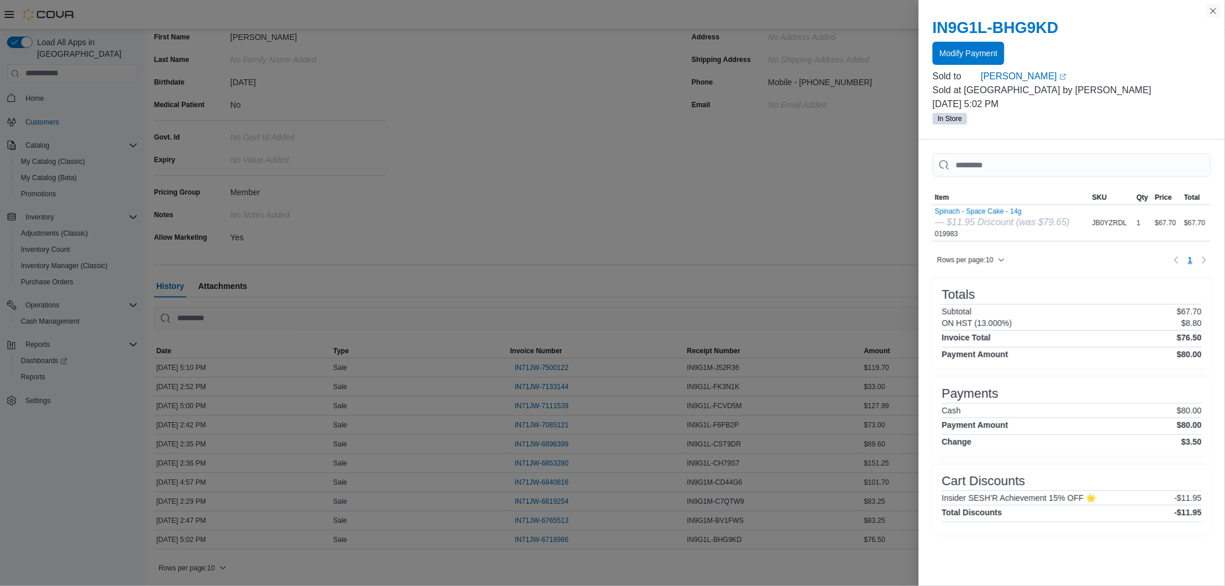
click at [1210, 12] on button "Close this dialog" at bounding box center [1213, 11] width 14 height 14
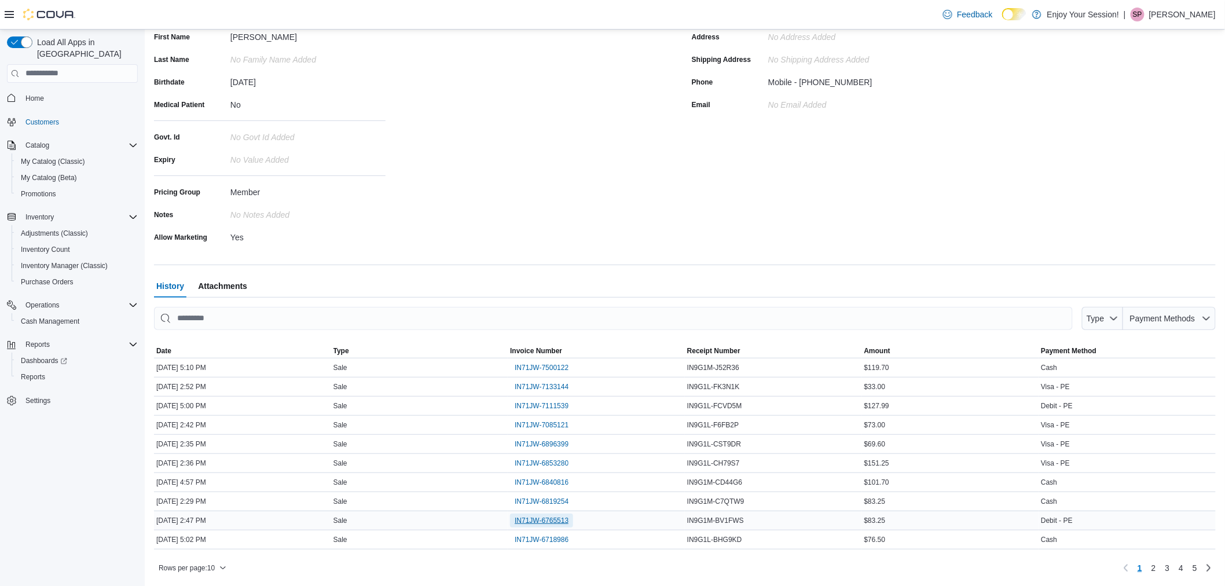
click at [545, 516] on span "IN71JW-6765513" at bounding box center [542, 520] width 54 height 9
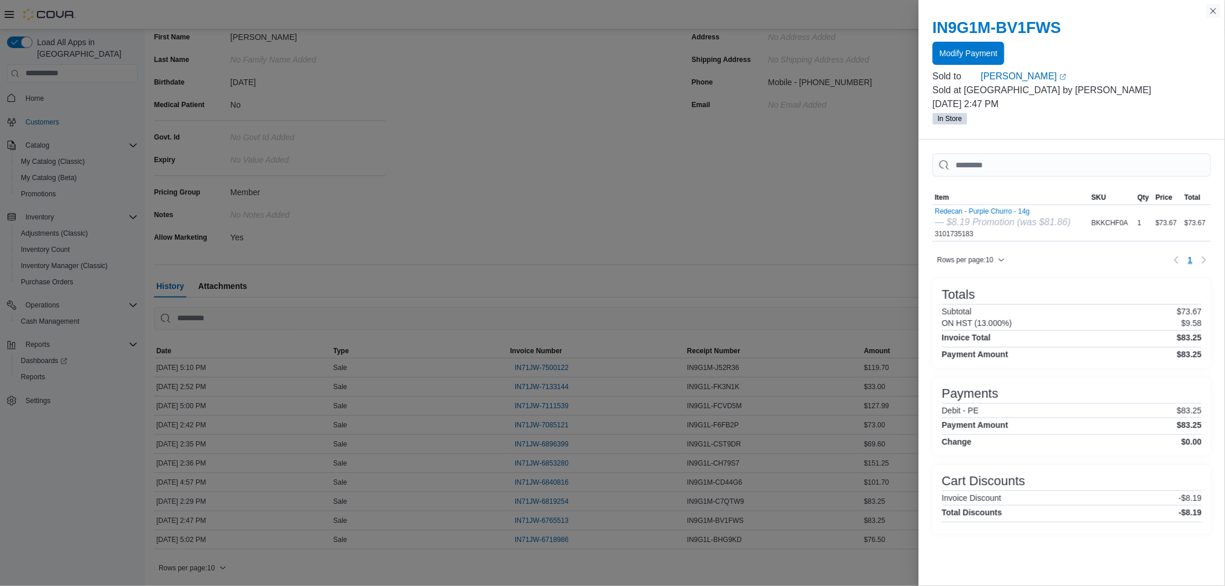
click at [1212, 14] on button "Close this dialog" at bounding box center [1213, 11] width 14 height 14
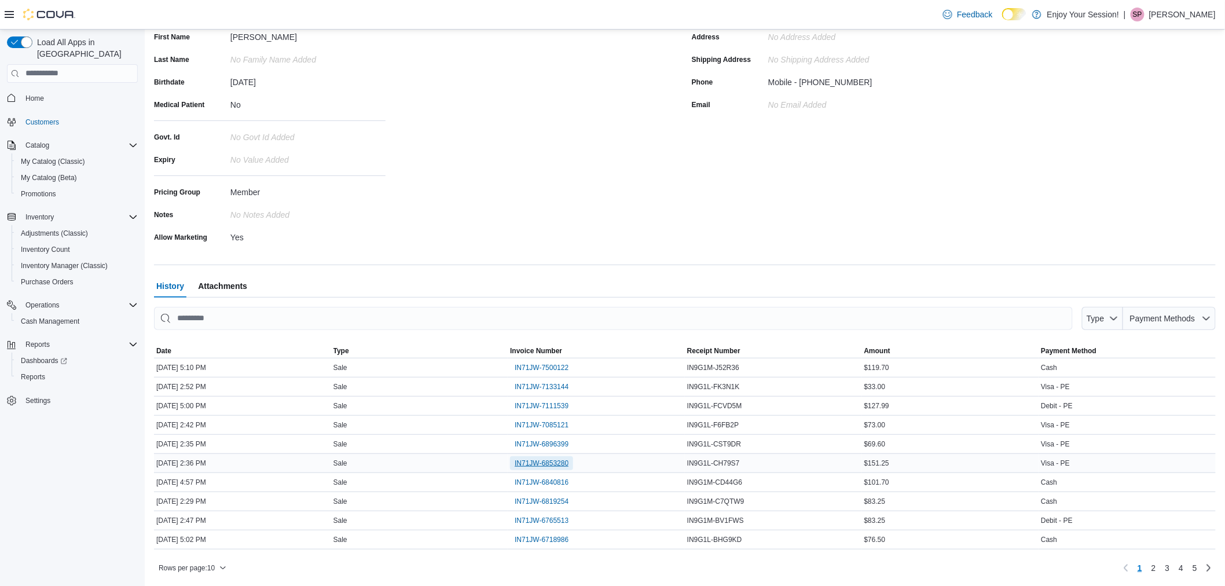
click at [552, 462] on span "IN71JW-6853280" at bounding box center [542, 462] width 54 height 9
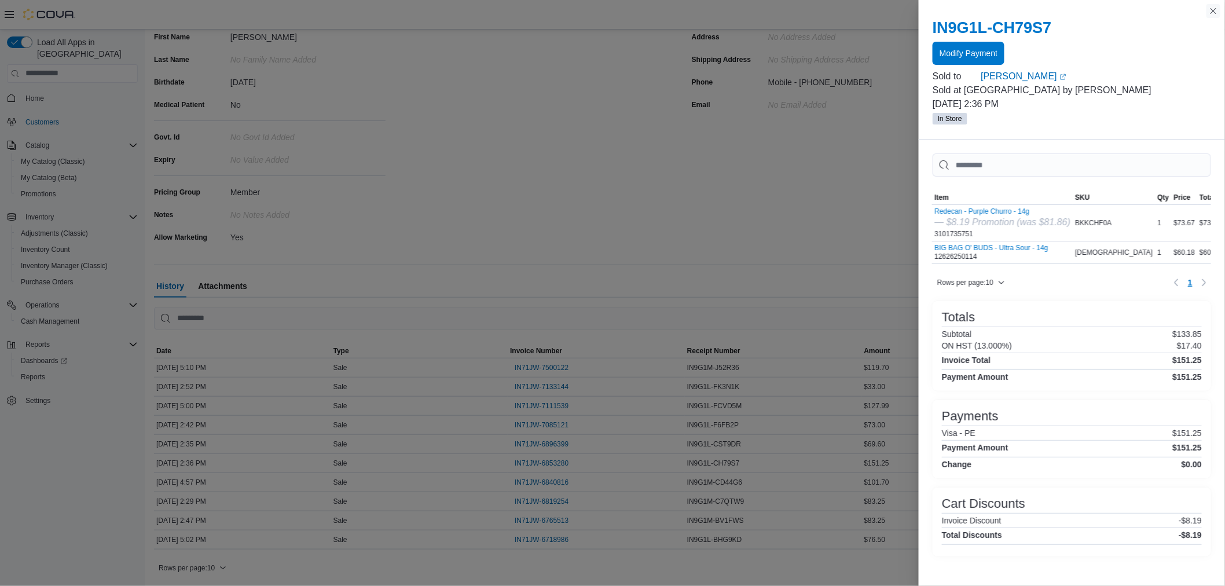
click at [1214, 10] on button "Close this dialog" at bounding box center [1213, 11] width 14 height 14
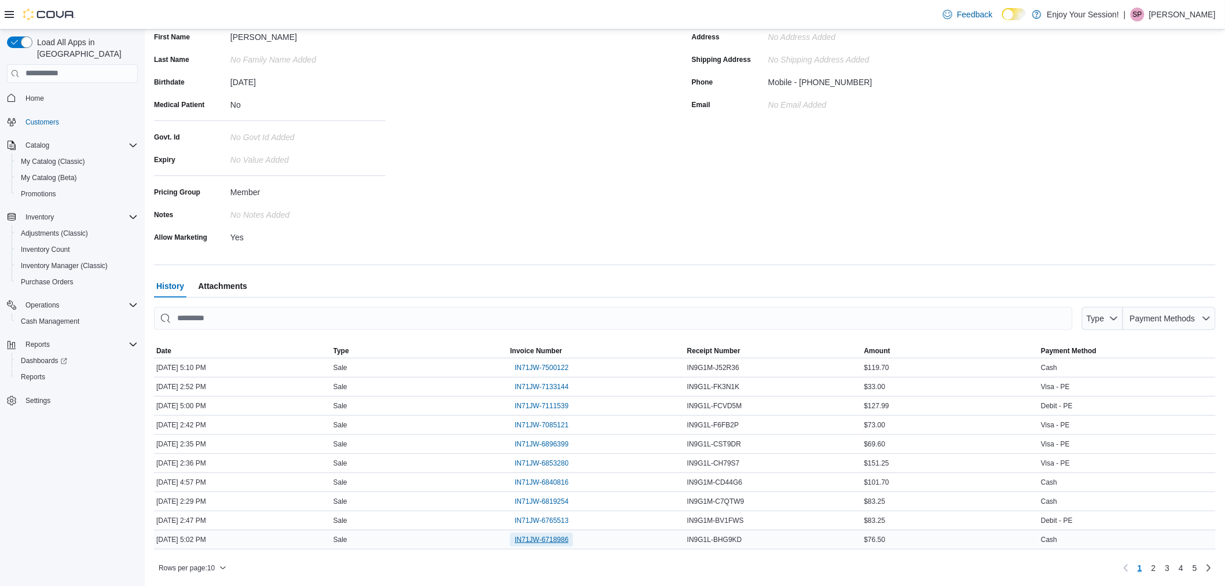
click at [539, 535] on span "IN71JW-6718986" at bounding box center [542, 539] width 54 height 9
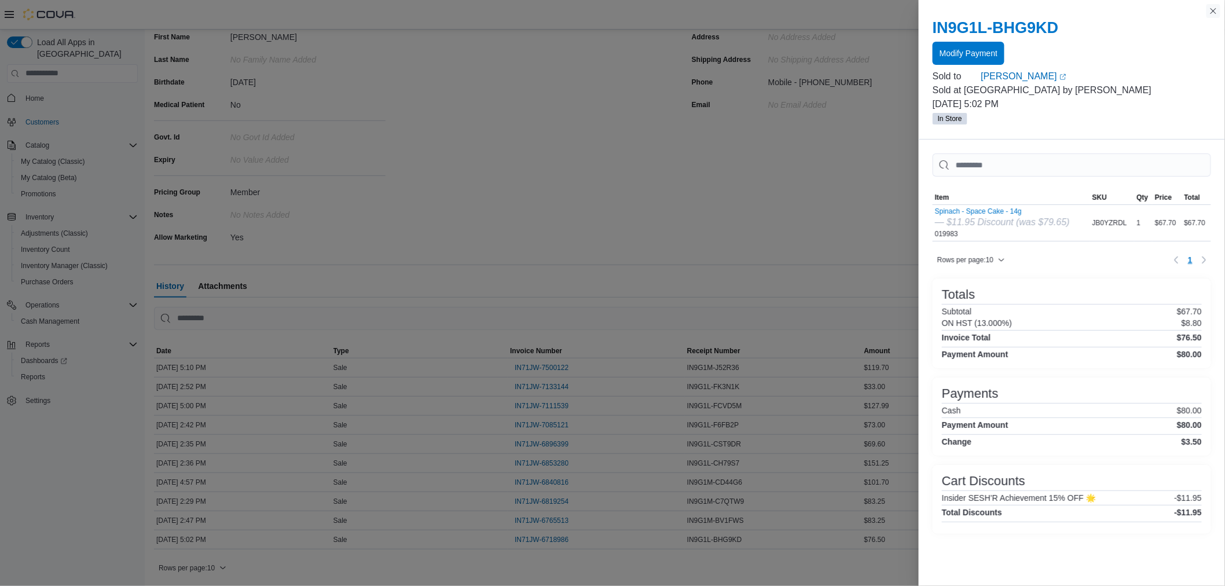
click at [1211, 9] on button "Close this dialog" at bounding box center [1213, 11] width 14 height 14
